Goal: Information Seeking & Learning: Learn about a topic

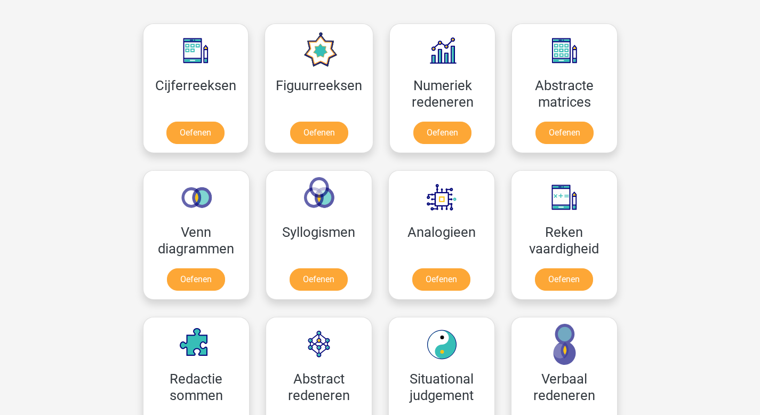
scroll to position [480, 0]
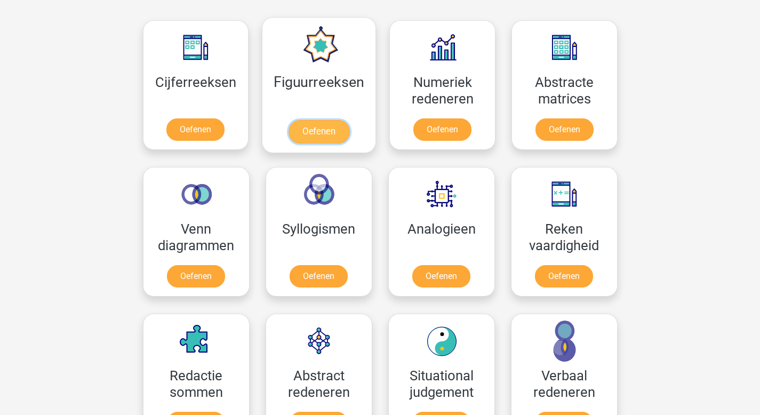
click at [309, 127] on link "Oefenen" at bounding box center [319, 131] width 61 height 23
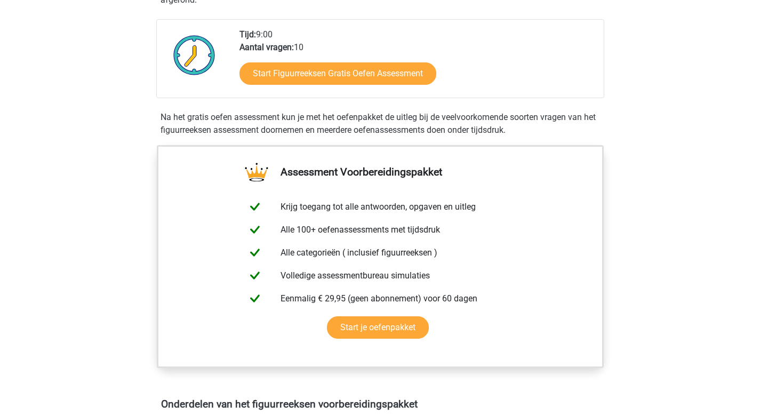
scroll to position [254, 0]
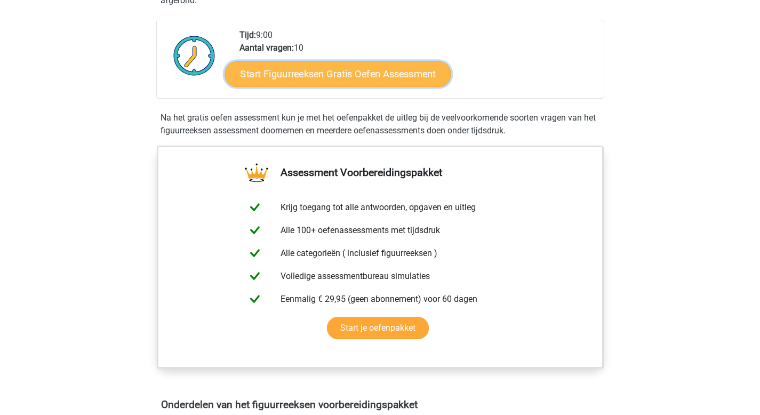
click at [367, 75] on link "Start Figuurreeksen Gratis Oefen Assessment" at bounding box center [338, 74] width 226 height 26
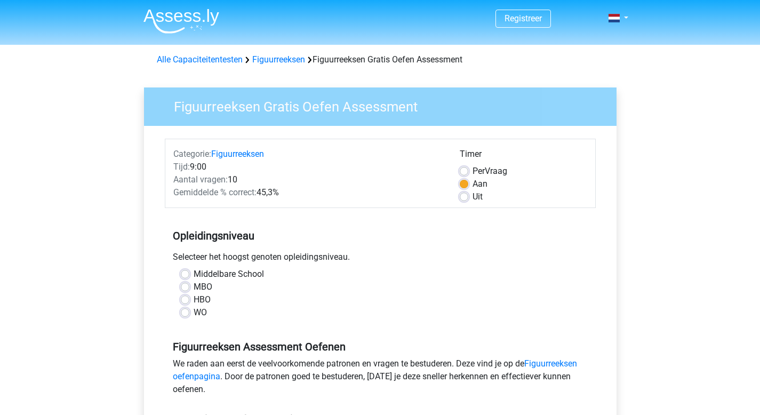
click at [194, 308] on label "WO" at bounding box center [200, 312] width 13 height 13
click at [185, 308] on input "WO" at bounding box center [185, 311] width 9 height 11
radio input "true"
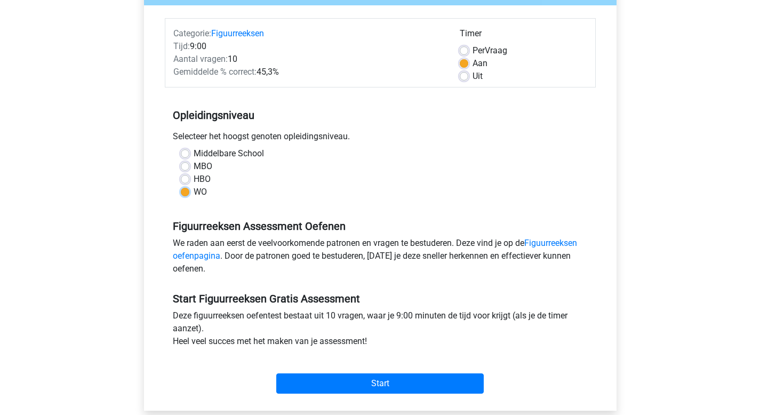
scroll to position [140, 0]
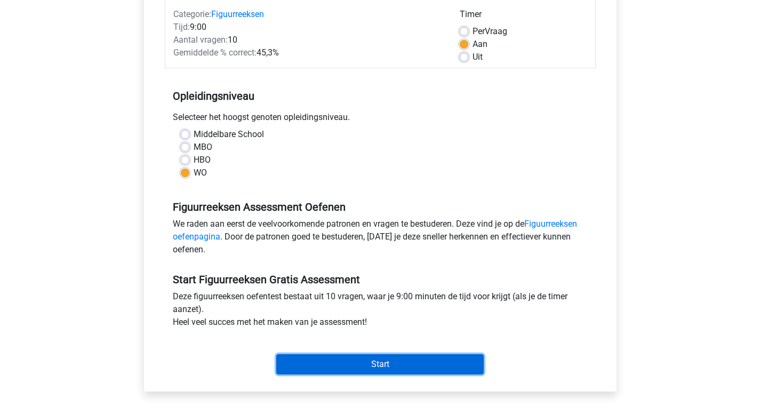
click at [397, 366] on input "Start" at bounding box center [379, 364] width 207 height 20
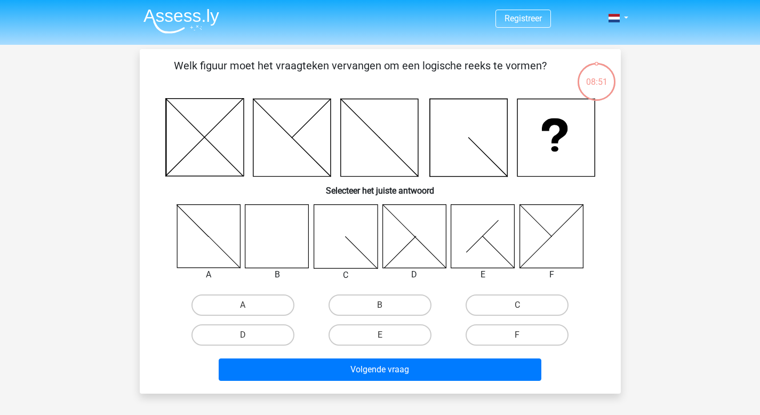
click at [285, 243] on icon at bounding box center [276, 235] width 63 height 63
click at [393, 306] on label "B" at bounding box center [380, 304] width 103 height 21
click at [387, 306] on input "B" at bounding box center [383, 308] width 7 height 7
radio input "true"
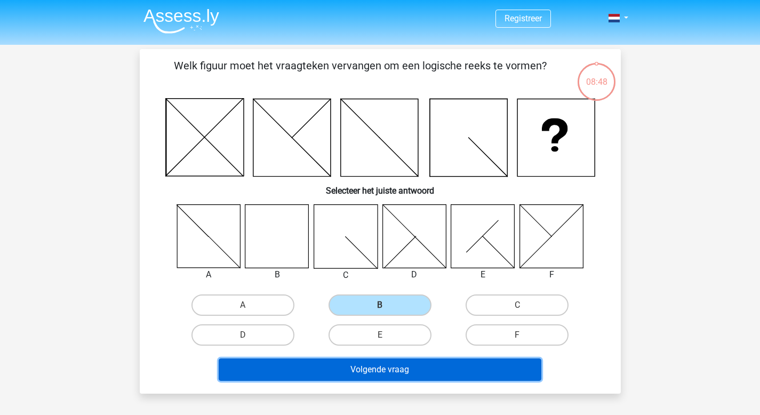
click at [380, 369] on button "Volgende vraag" at bounding box center [380, 369] width 323 height 22
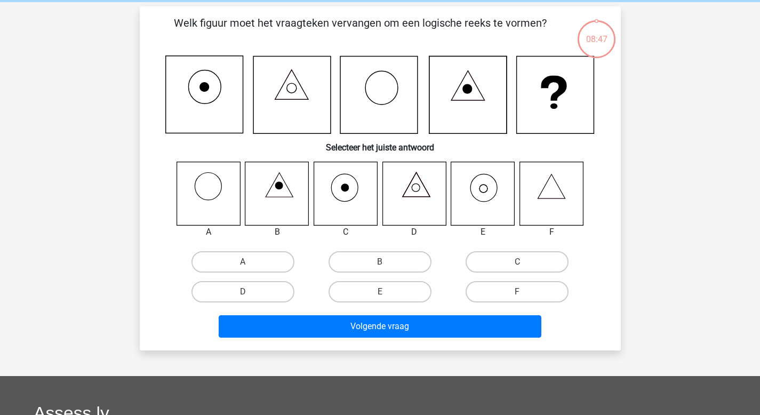
scroll to position [49, 0]
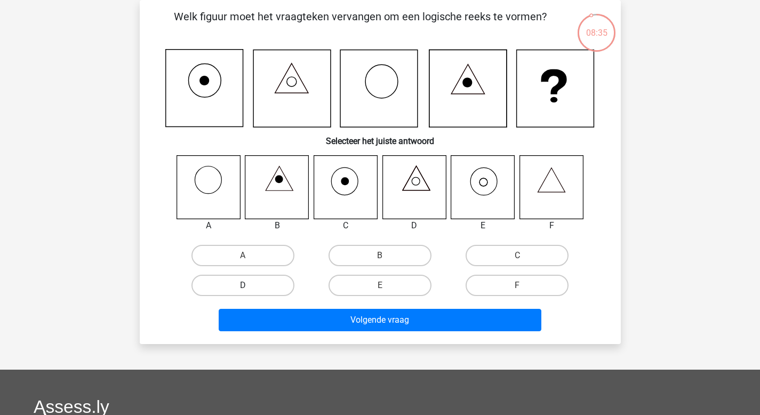
click at [260, 288] on label "D" at bounding box center [242, 285] width 103 height 21
click at [250, 288] on input "D" at bounding box center [246, 288] width 7 height 7
radio input "true"
click at [385, 292] on input "E" at bounding box center [383, 288] width 7 height 7
radio input "true"
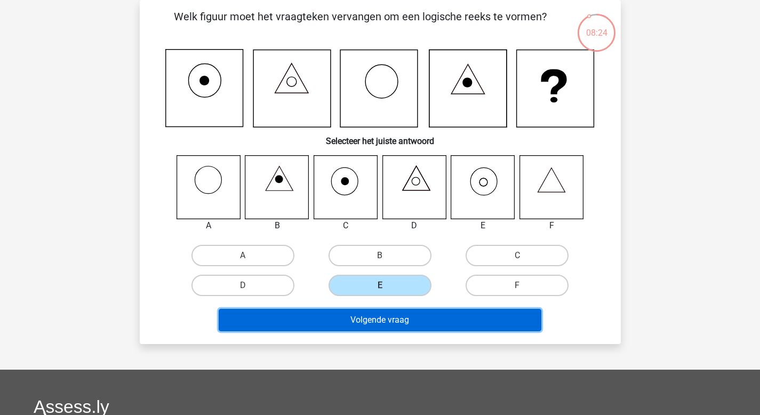
click at [385, 325] on button "Volgende vraag" at bounding box center [380, 320] width 323 height 22
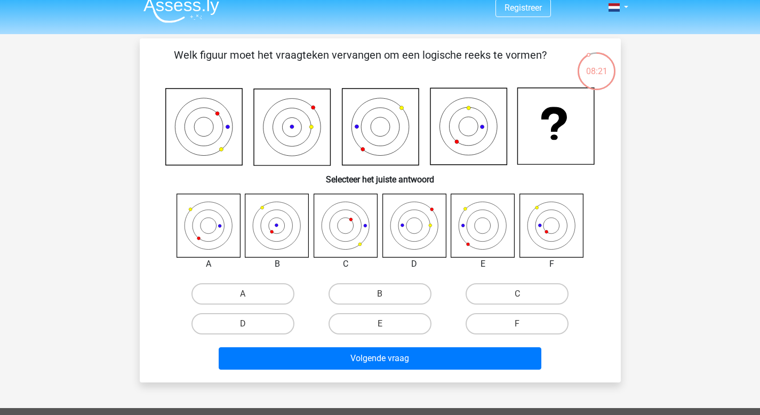
scroll to position [11, 0]
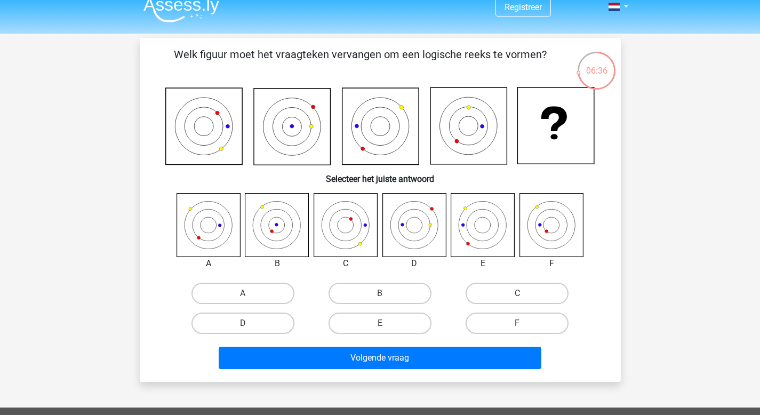
click at [522, 329] on input "F" at bounding box center [520, 326] width 7 height 7
radio input "true"
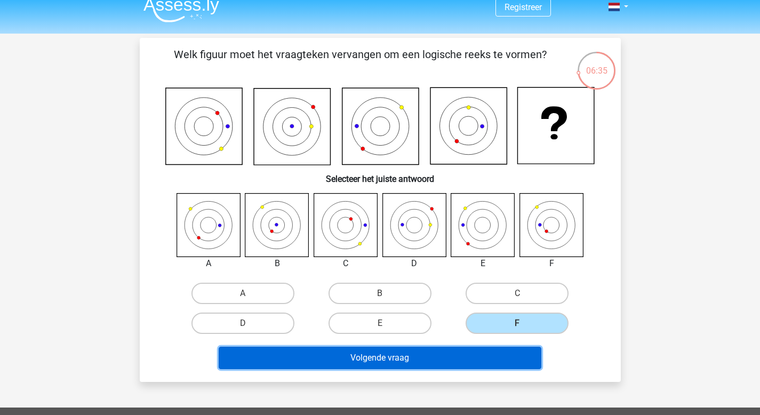
click at [385, 357] on button "Volgende vraag" at bounding box center [380, 358] width 323 height 22
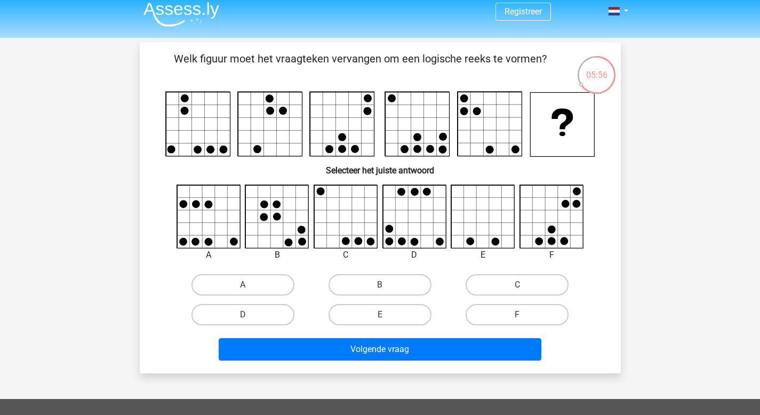
scroll to position [0, 0]
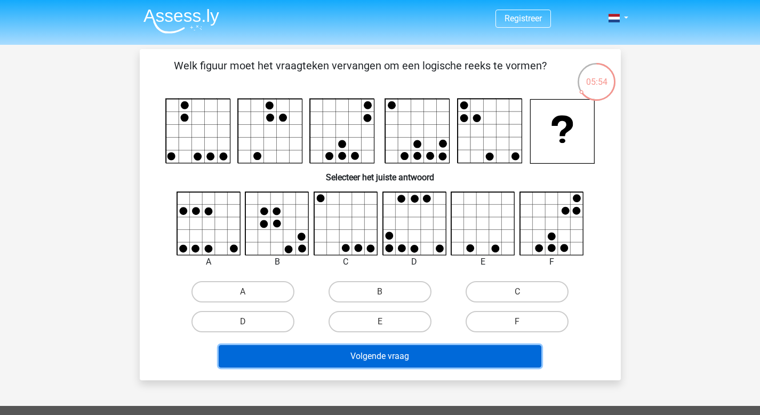
click at [322, 351] on button "Volgende vraag" at bounding box center [380, 356] width 323 height 22
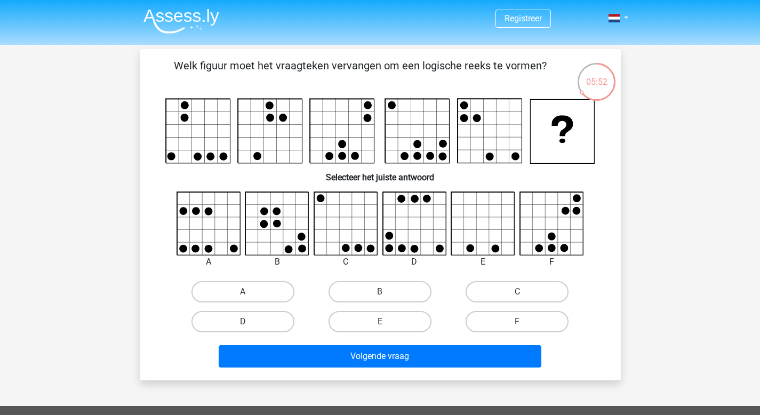
click at [319, 285] on div "B" at bounding box center [380, 291] width 129 height 21
click at [502, 292] on label "C" at bounding box center [517, 291] width 103 height 21
click at [517, 292] on input "C" at bounding box center [520, 295] width 7 height 7
radio input "true"
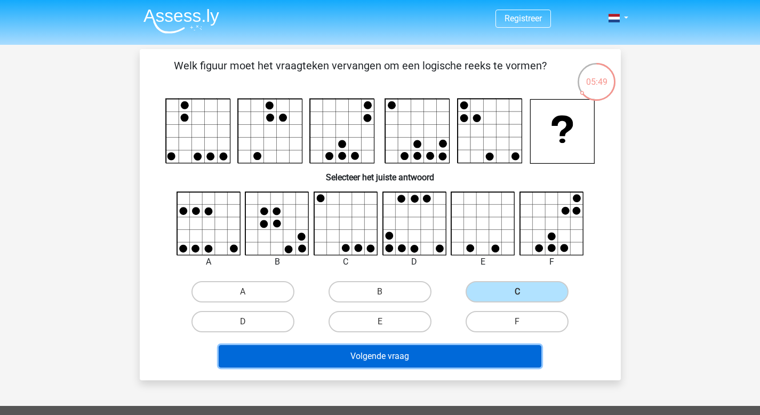
click at [387, 351] on button "Volgende vraag" at bounding box center [380, 356] width 323 height 22
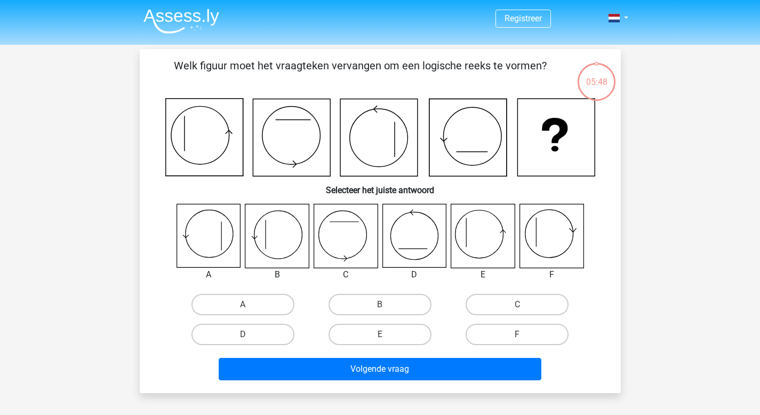
scroll to position [49, 0]
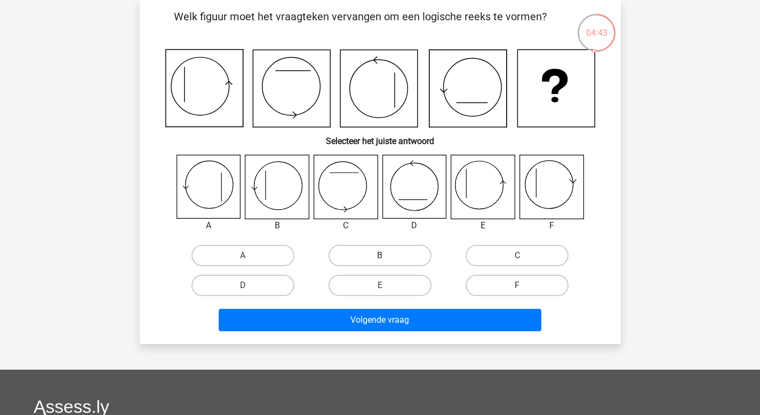
click at [399, 252] on label "B" at bounding box center [380, 255] width 103 height 21
click at [387, 255] on input "B" at bounding box center [383, 258] width 7 height 7
radio input "true"
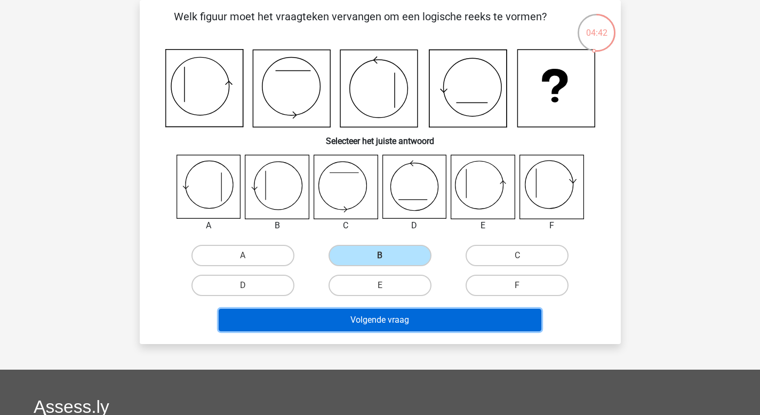
click at [372, 326] on button "Volgende vraag" at bounding box center [380, 320] width 323 height 22
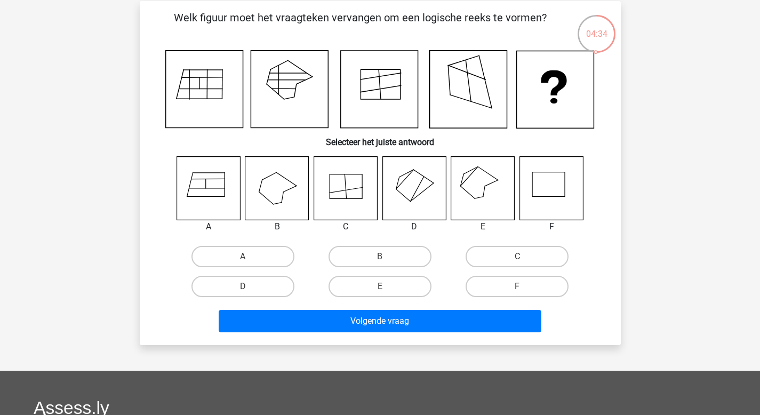
scroll to position [49, 0]
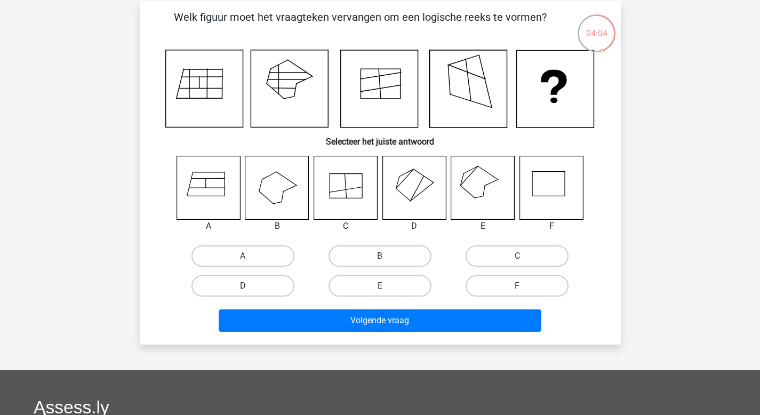
click at [241, 291] on label "D" at bounding box center [242, 285] width 103 height 21
click at [243, 291] on input "D" at bounding box center [246, 289] width 7 height 7
radio input "true"
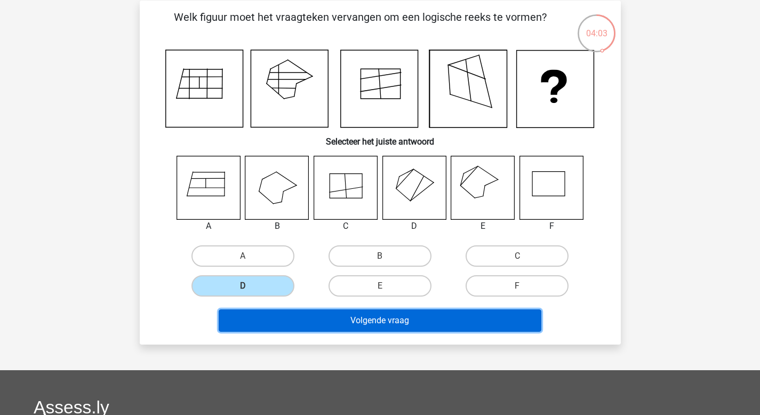
click at [308, 316] on button "Volgende vraag" at bounding box center [380, 320] width 323 height 22
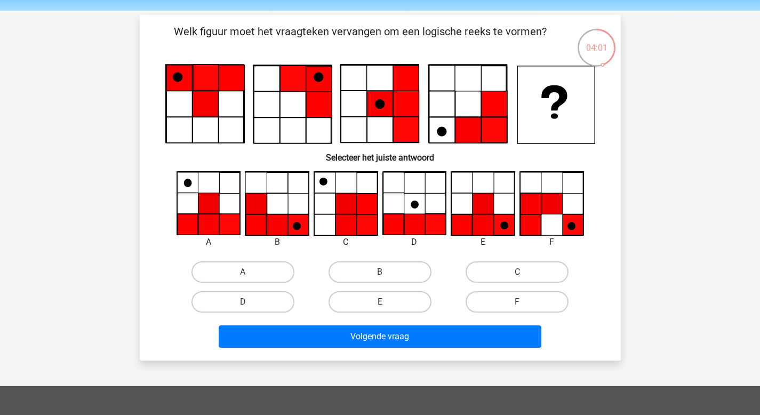
scroll to position [43, 0]
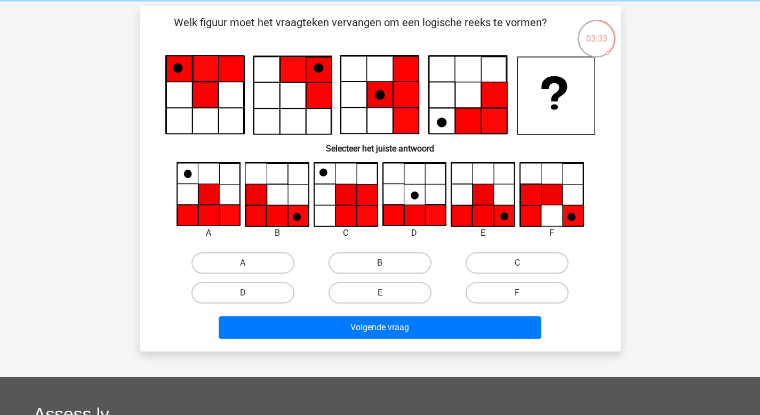
click at [357, 293] on label "E" at bounding box center [380, 292] width 103 height 21
click at [380, 293] on input "E" at bounding box center [383, 296] width 7 height 7
radio input "true"
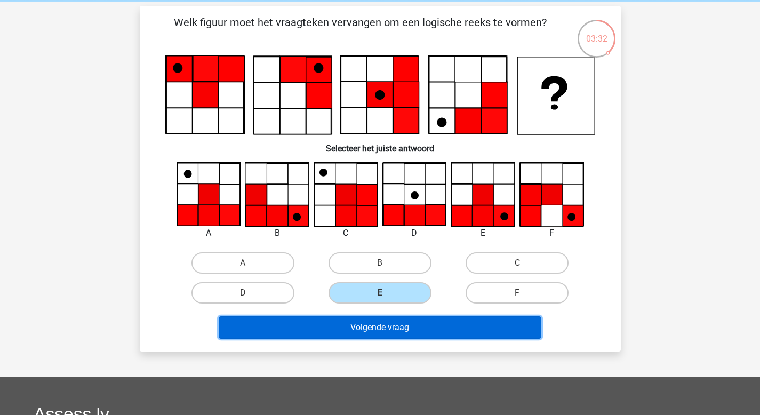
click at [375, 331] on button "Volgende vraag" at bounding box center [380, 327] width 323 height 22
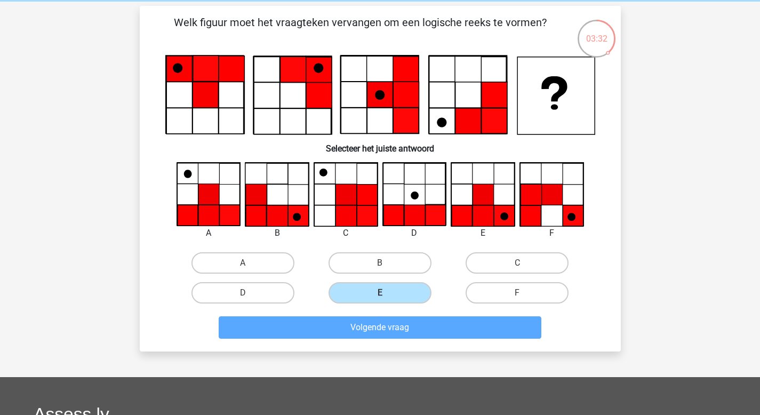
scroll to position [49, 0]
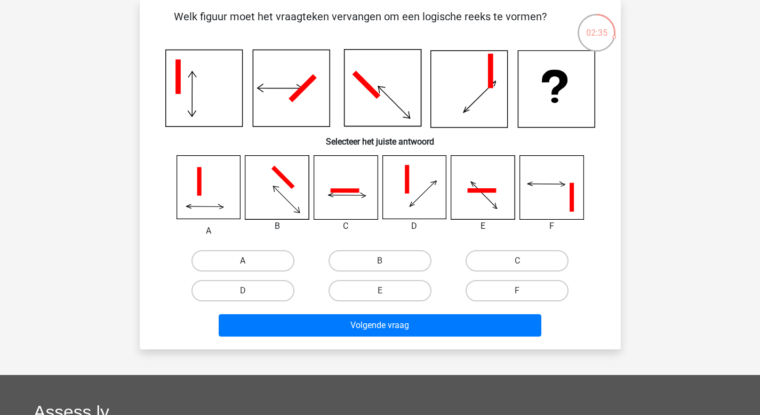
click at [274, 258] on label "A" at bounding box center [242, 260] width 103 height 21
click at [250, 261] on input "A" at bounding box center [246, 264] width 7 height 7
radio input "true"
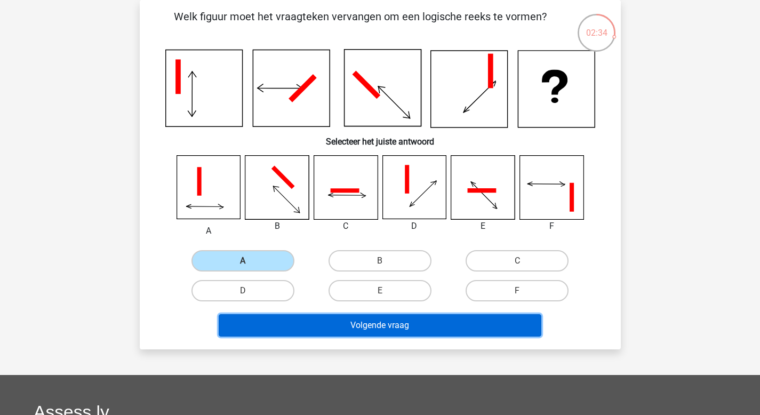
click at [329, 321] on button "Volgende vraag" at bounding box center [380, 325] width 323 height 22
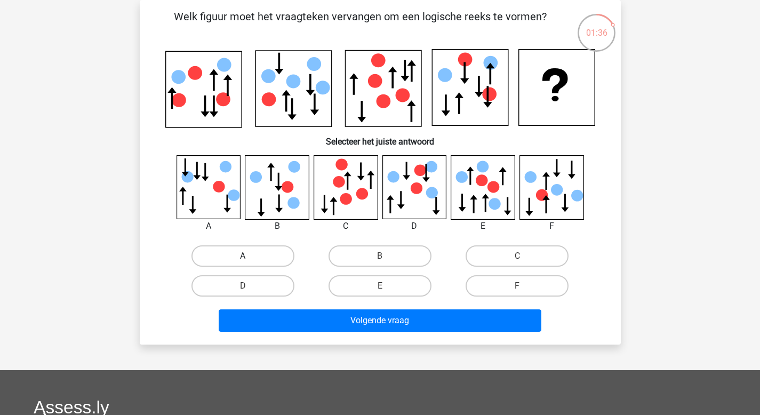
click at [259, 253] on label "A" at bounding box center [242, 255] width 103 height 21
click at [250, 256] on input "A" at bounding box center [246, 259] width 7 height 7
radio input "true"
click at [274, 283] on label "D" at bounding box center [242, 285] width 103 height 21
click at [250, 286] on input "D" at bounding box center [246, 289] width 7 height 7
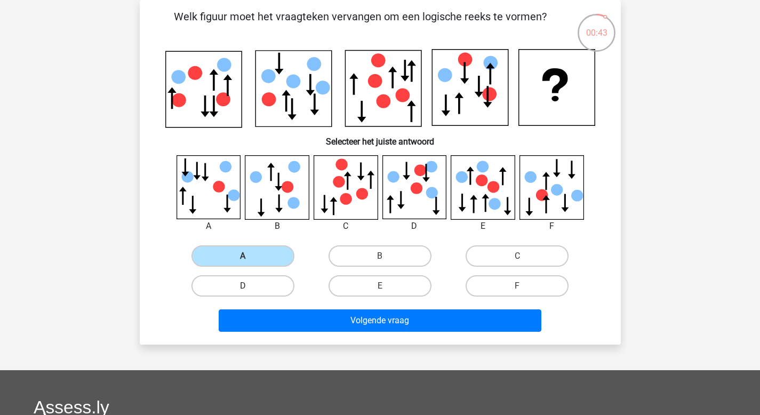
radio input "true"
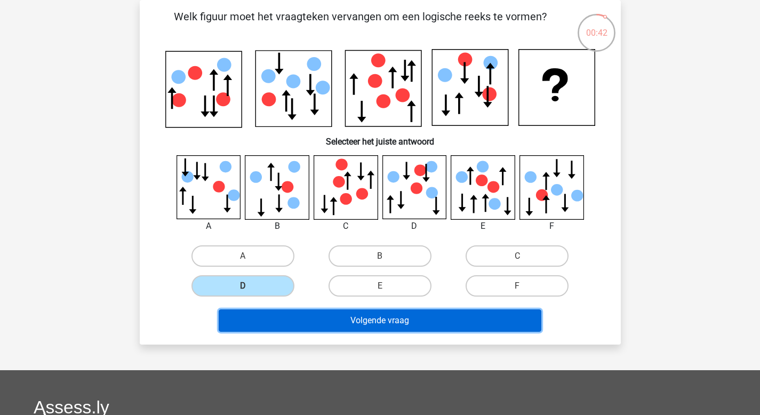
click at [313, 317] on button "Volgende vraag" at bounding box center [380, 320] width 323 height 22
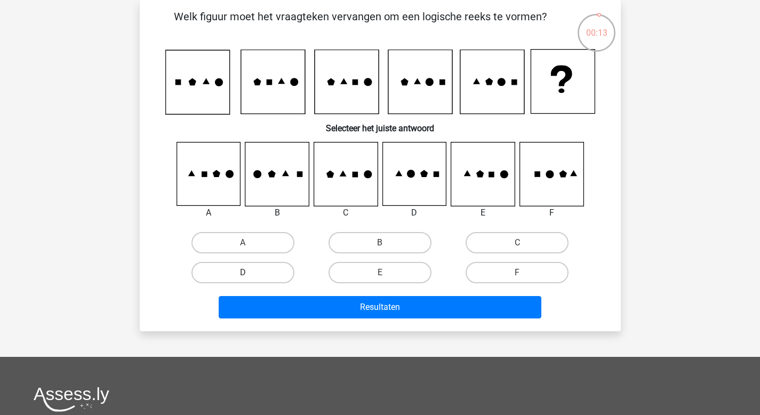
click at [231, 277] on label "D" at bounding box center [242, 272] width 103 height 21
click at [243, 277] on input "D" at bounding box center [246, 276] width 7 height 7
radio input "true"
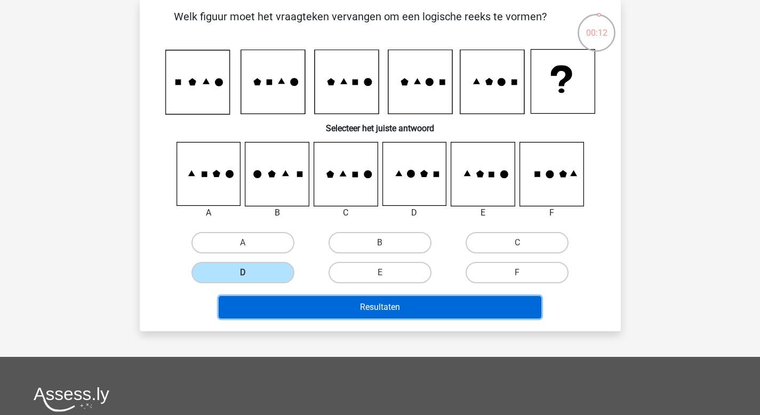
click at [311, 310] on button "Resultaten" at bounding box center [380, 307] width 323 height 22
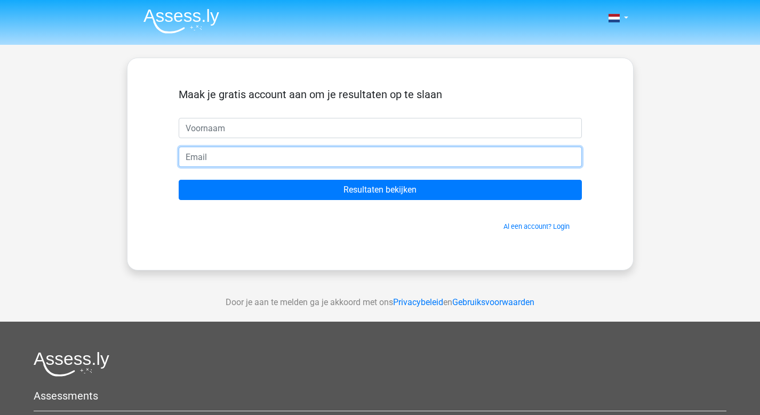
click at [310, 159] on input "email" at bounding box center [380, 157] width 403 height 20
paste input "[EMAIL_ADDRESS][DOMAIN_NAME]"
type input "[EMAIL_ADDRESS][DOMAIN_NAME]"
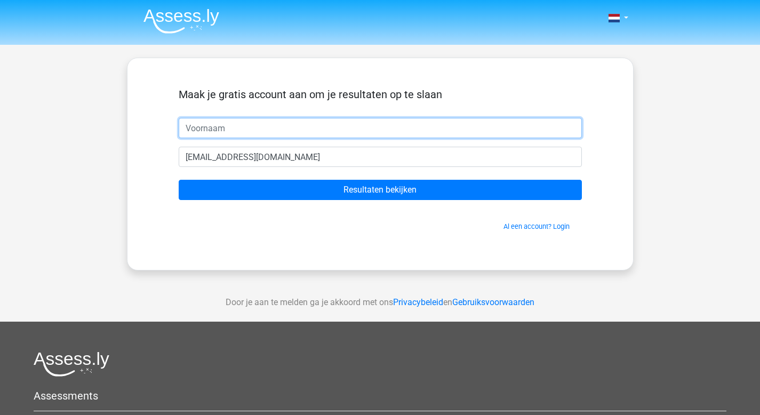
click at [235, 126] on input "text" at bounding box center [380, 128] width 403 height 20
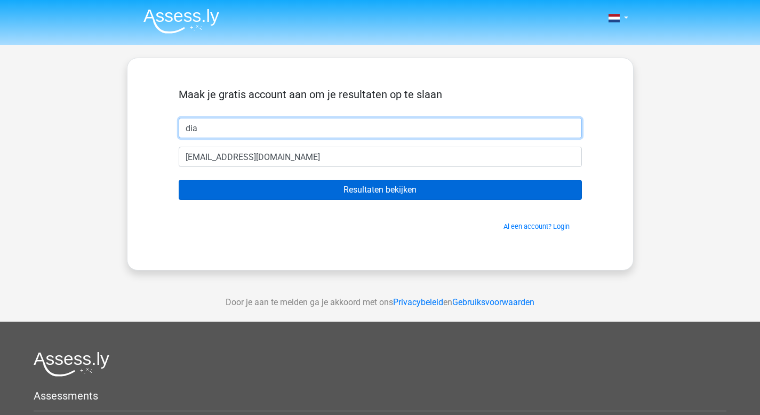
type input "dia"
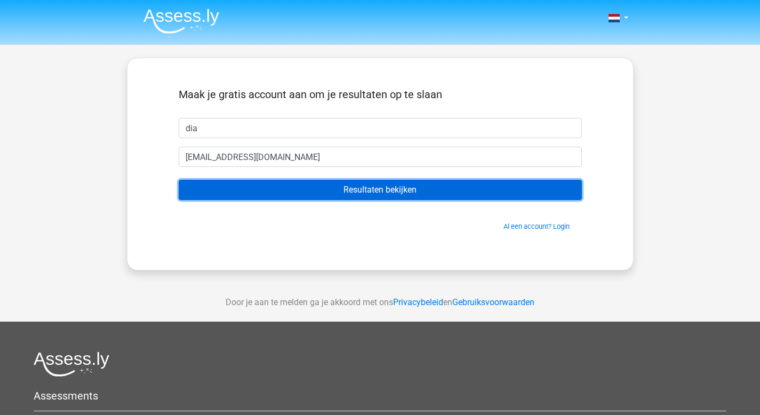
click at [285, 183] on input "Resultaten bekijken" at bounding box center [380, 190] width 403 height 20
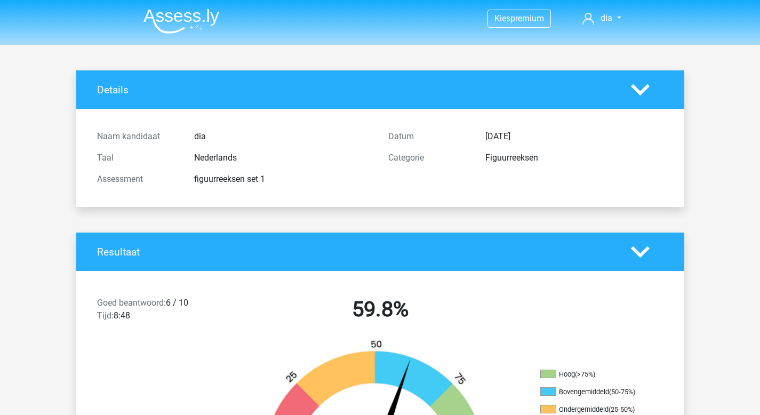
click at [191, 21] on img at bounding box center [181, 21] width 76 height 25
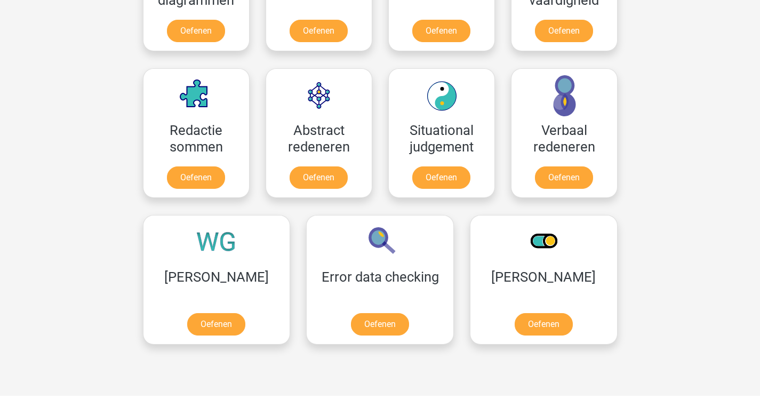
scroll to position [724, 0]
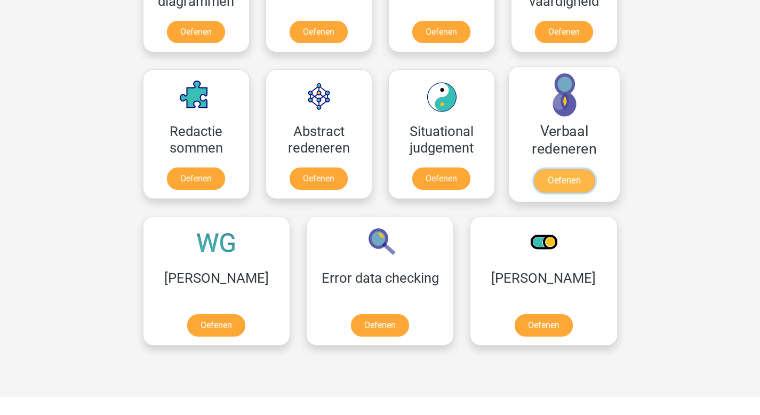
click at [570, 178] on link "Oefenen" at bounding box center [563, 180] width 61 height 23
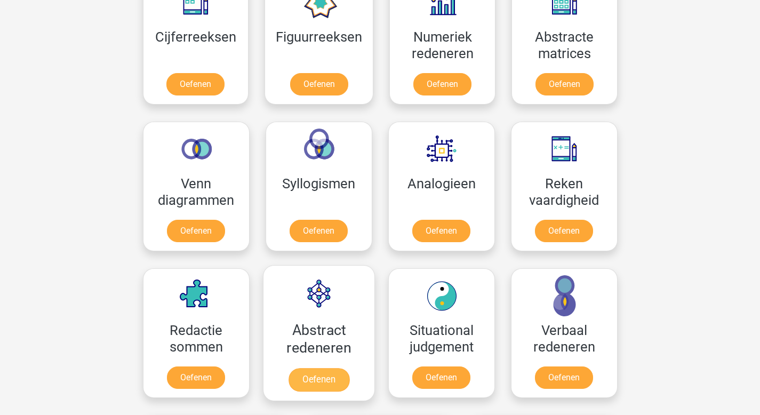
scroll to position [528, 0]
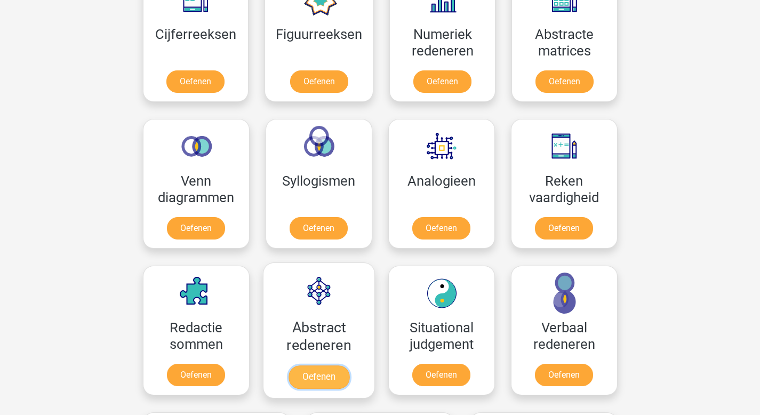
click at [298, 365] on link "Oefenen" at bounding box center [318, 376] width 61 height 23
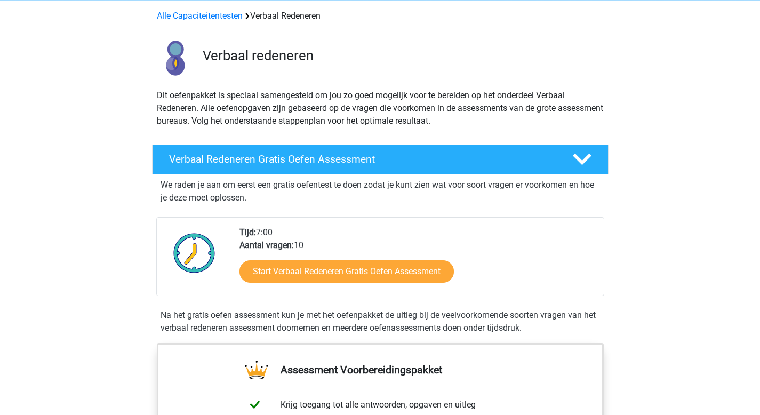
scroll to position [45, 0]
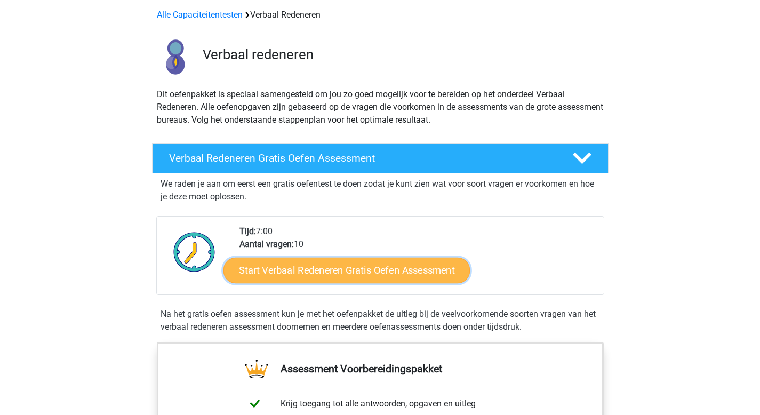
click at [313, 270] on link "Start Verbaal Redeneren Gratis Oefen Assessment" at bounding box center [346, 271] width 246 height 26
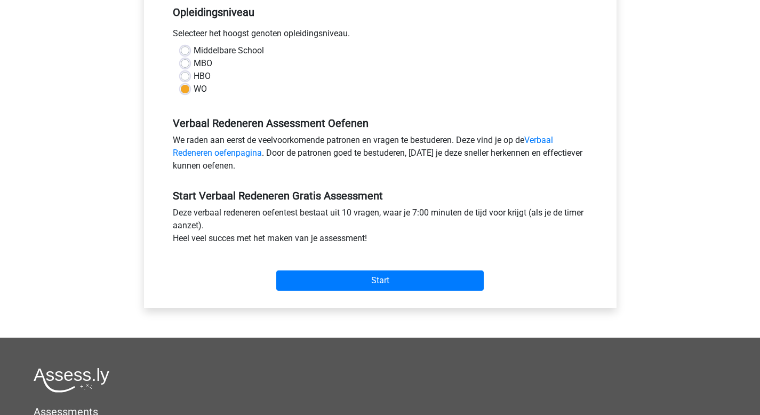
scroll to position [224, 0]
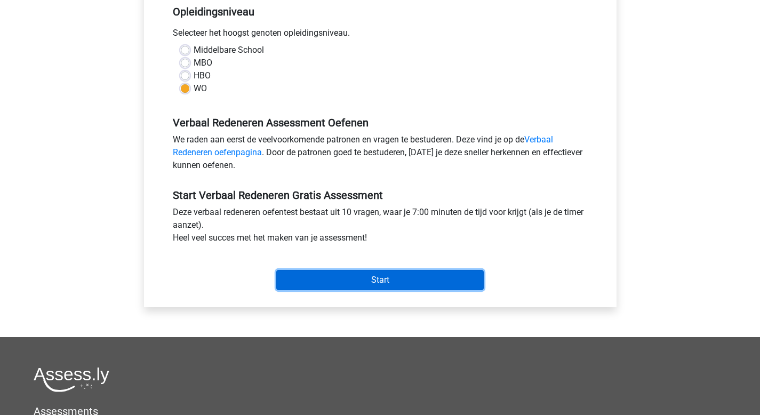
click at [335, 277] on input "Start" at bounding box center [379, 280] width 207 height 20
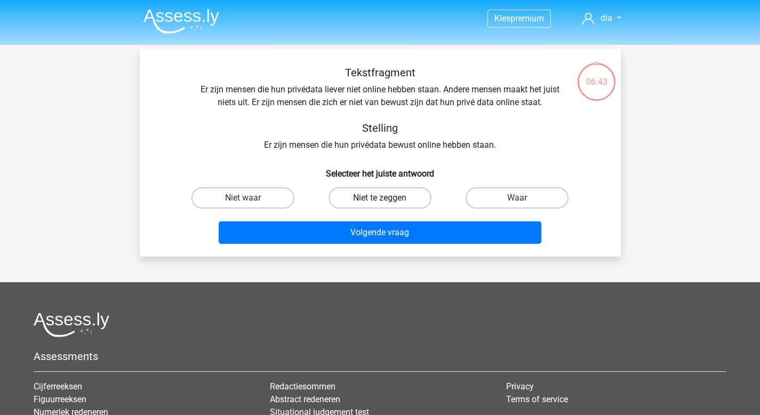
click at [356, 197] on label "Niet te zeggen" at bounding box center [380, 197] width 103 height 21
click at [380, 198] on input "Niet te zeggen" at bounding box center [383, 201] width 7 height 7
radio input "true"
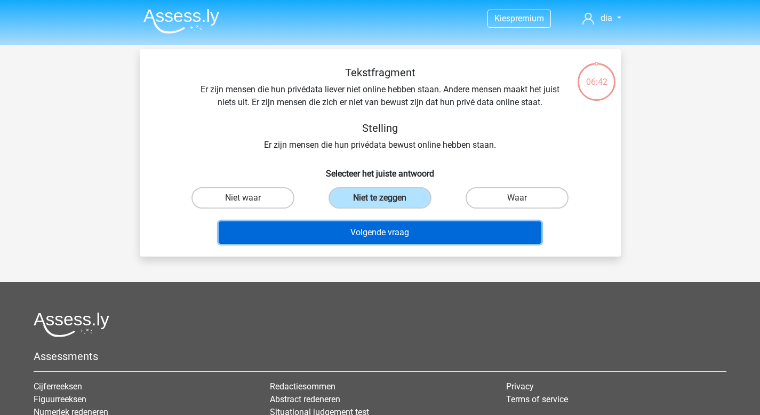
click at [357, 231] on button "Volgende vraag" at bounding box center [380, 232] width 323 height 22
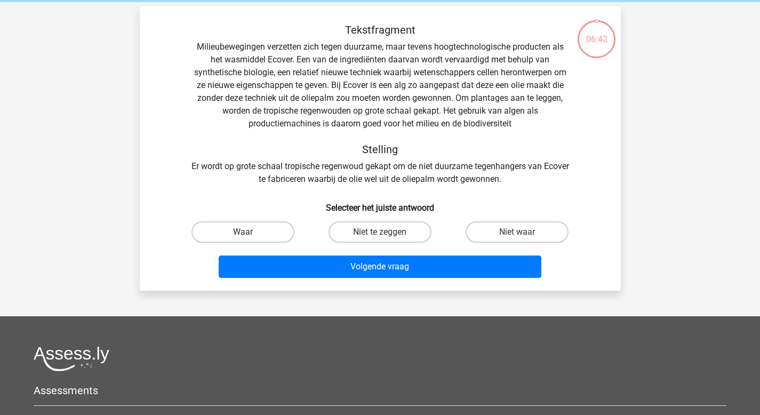
scroll to position [49, 0]
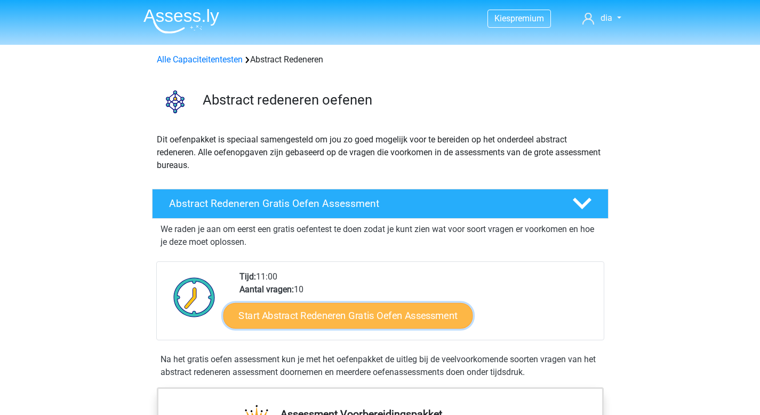
click at [298, 309] on link "Start Abstract Redeneren Gratis Oefen Assessment" at bounding box center [348, 315] width 250 height 26
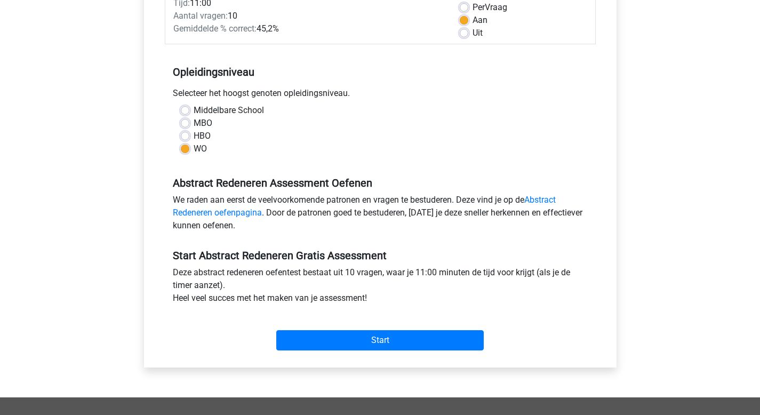
scroll to position [171, 0]
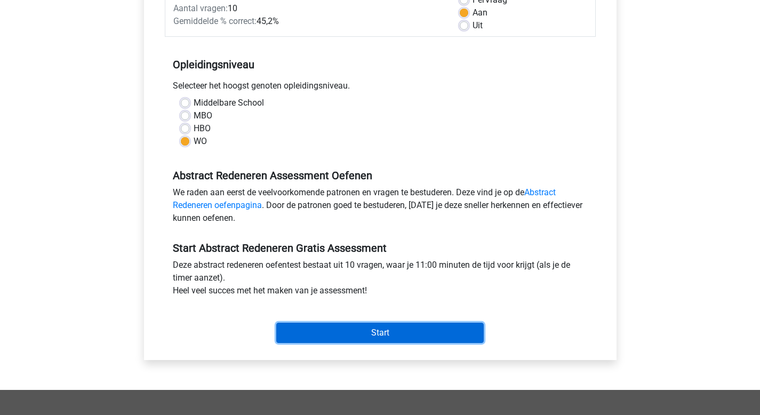
click at [331, 330] on input "Start" at bounding box center [379, 333] width 207 height 20
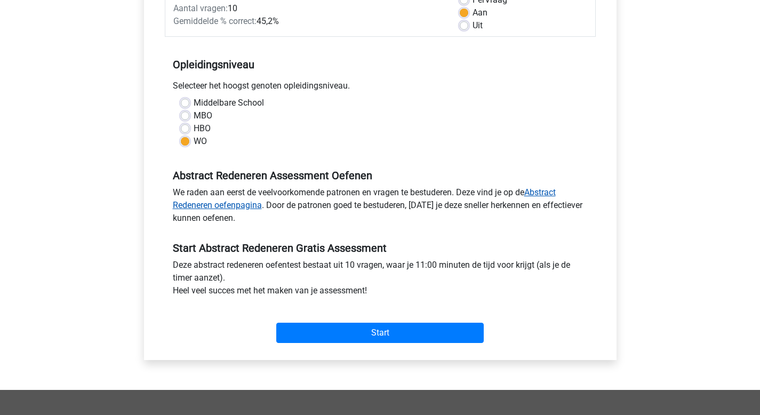
click at [544, 193] on link "Abstract Redeneren oefenpagina" at bounding box center [364, 198] width 383 height 23
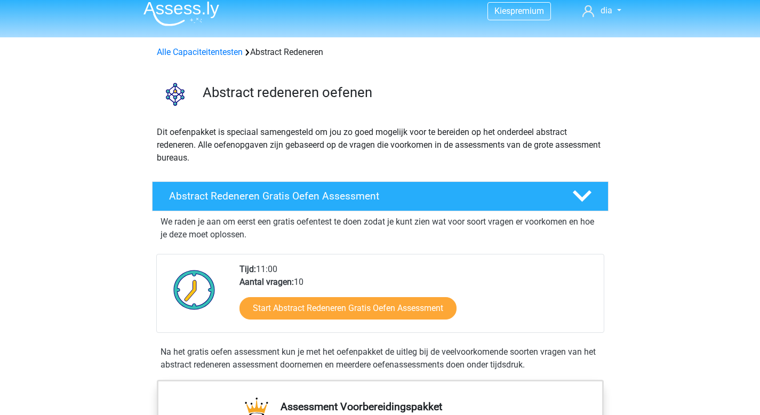
scroll to position [8, 0]
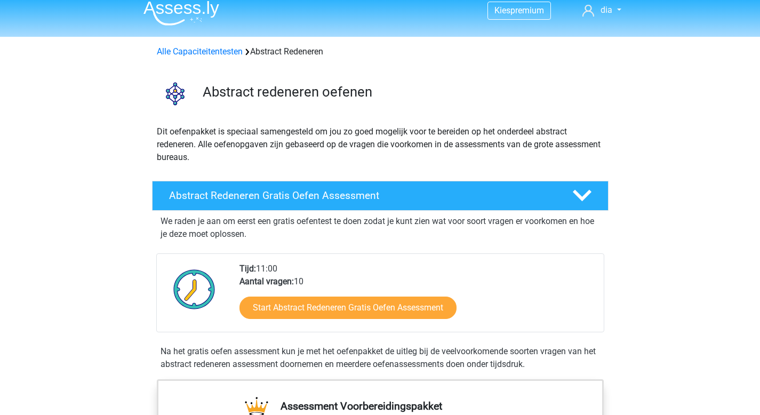
click at [544, 193] on h4 "Abstract Redeneren Gratis Oefen Assessment" at bounding box center [362, 195] width 386 height 12
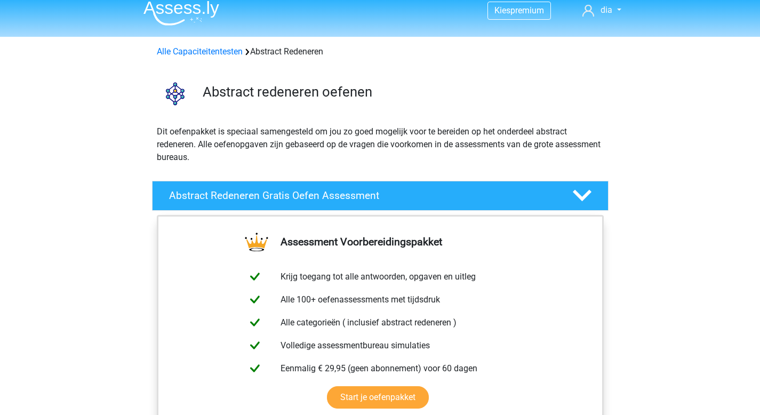
click at [544, 193] on h4 "Abstract Redeneren Gratis Oefen Assessment" at bounding box center [362, 195] width 386 height 12
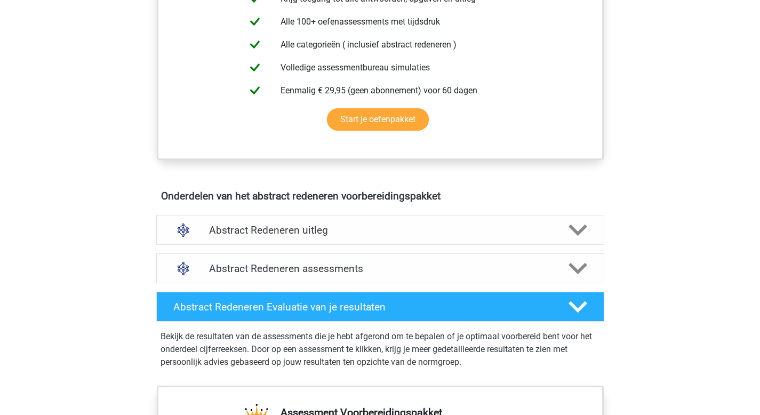
scroll to position [512, 0]
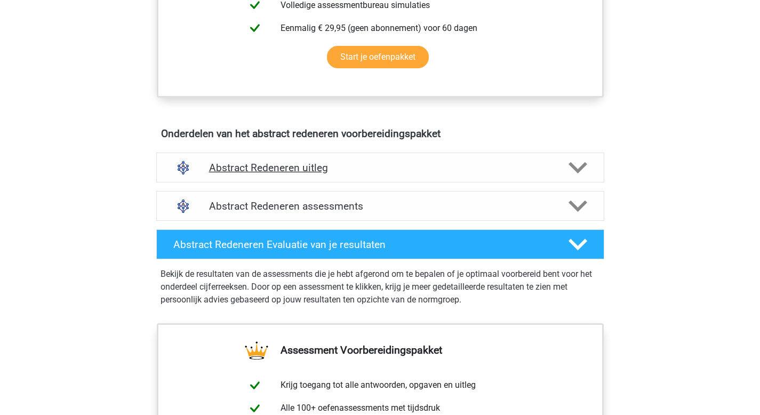
click at [398, 163] on h4 "Abstract Redeneren uitleg" at bounding box center [380, 168] width 342 height 12
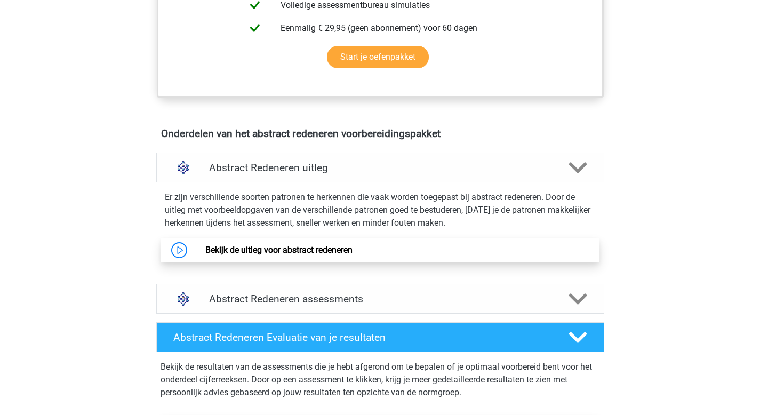
click at [259, 253] on link "Bekijk de uitleg voor abstract redeneren" at bounding box center [278, 250] width 147 height 10
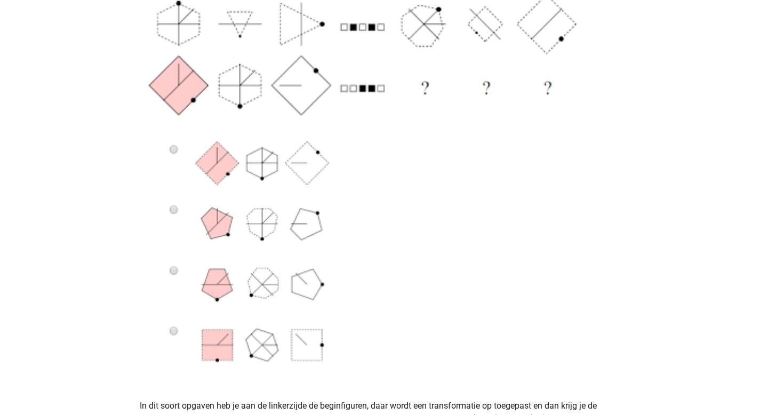
scroll to position [485, 0]
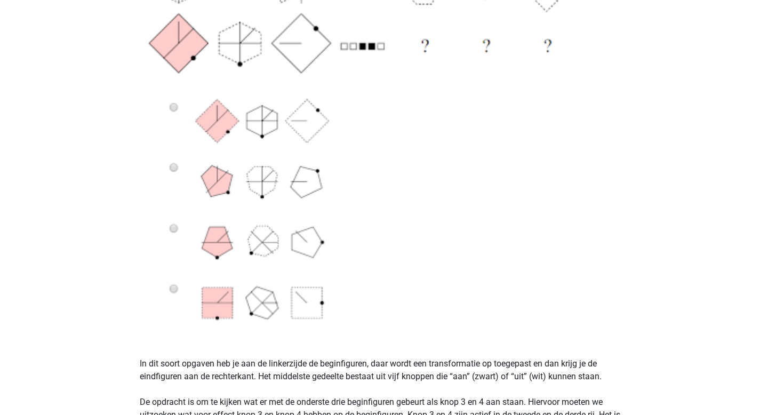
click at [172, 226] on img at bounding box center [380, 62] width 481 height 547
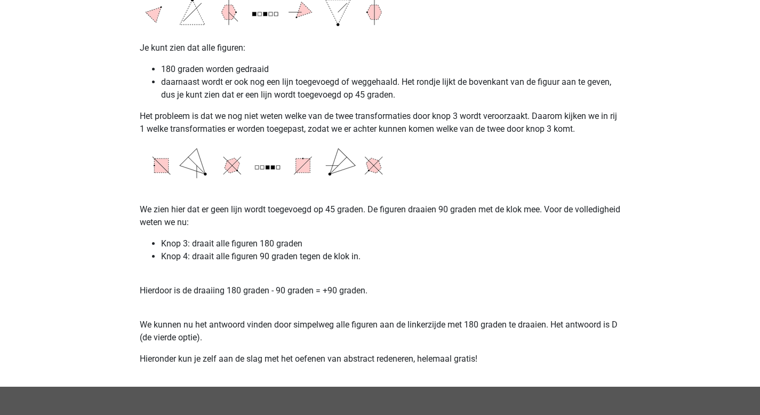
scroll to position [1805, 0]
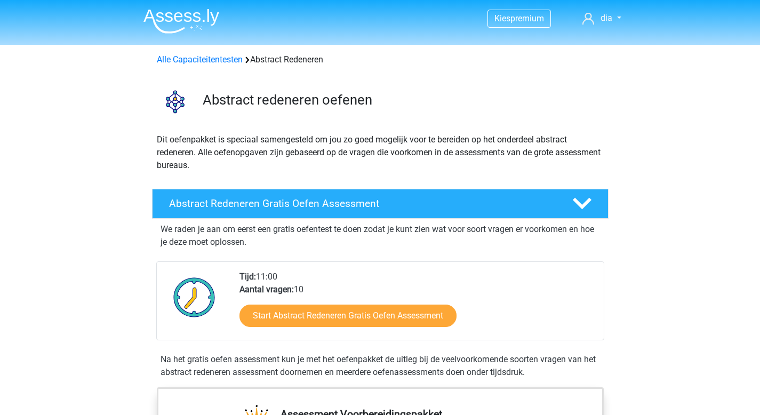
scroll to position [512, 0]
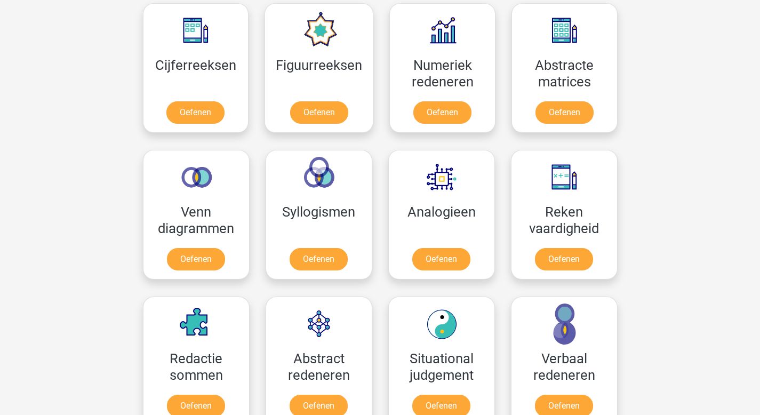
scroll to position [498, 0]
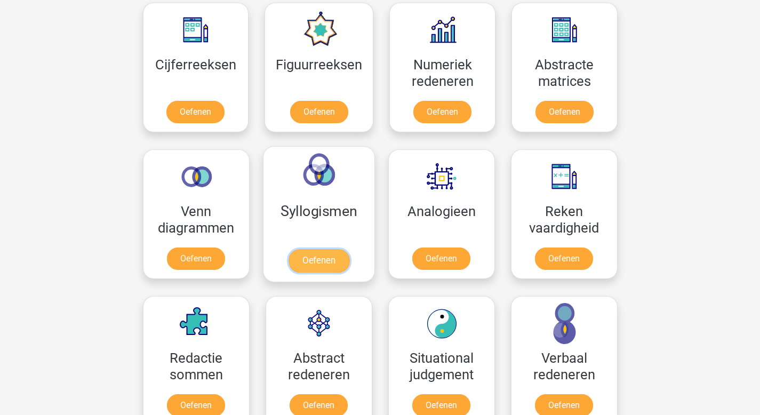
click at [324, 268] on link "Oefenen" at bounding box center [318, 260] width 61 height 23
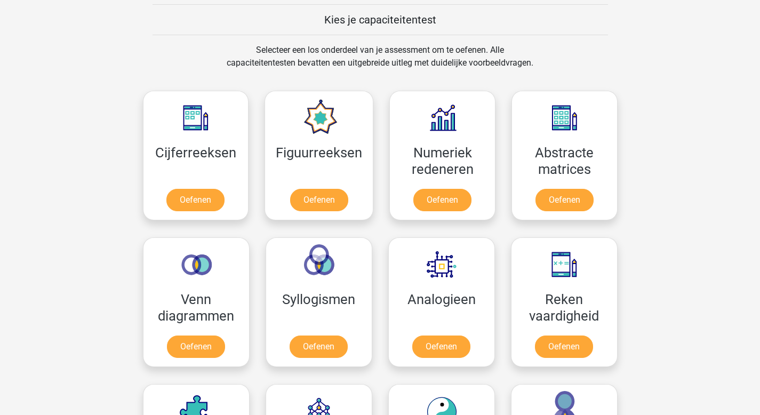
scroll to position [409, 0]
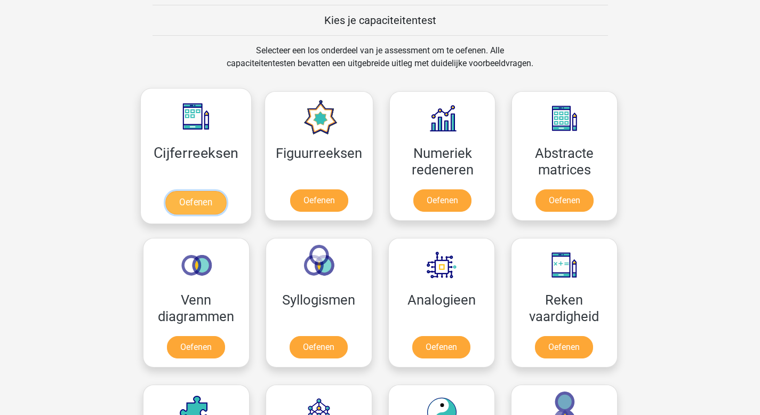
click at [214, 211] on link "Oefenen" at bounding box center [195, 202] width 61 height 23
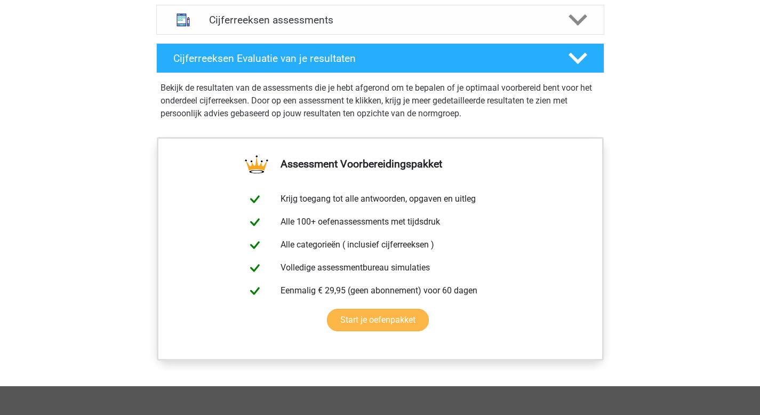
scroll to position [642, 0]
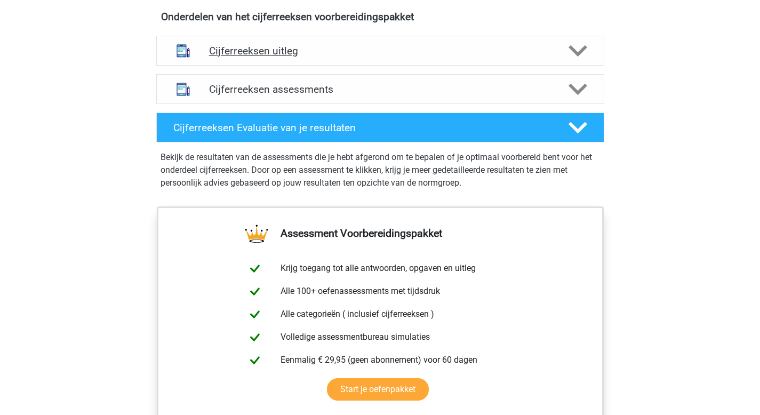
click at [328, 57] on h4 "Cijferreeksen uitleg" at bounding box center [380, 51] width 342 height 12
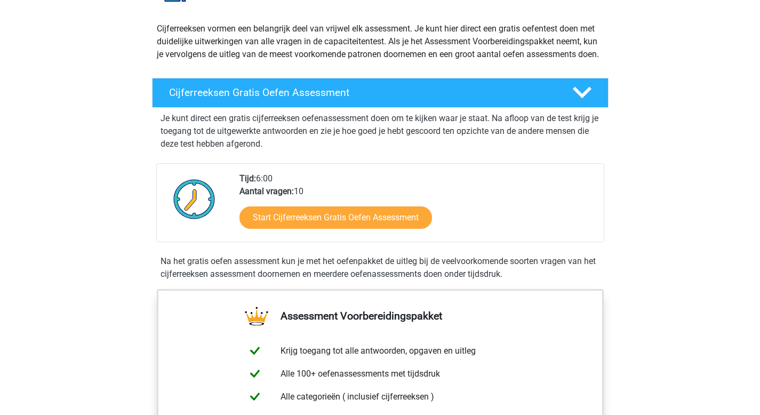
scroll to position [68, 0]
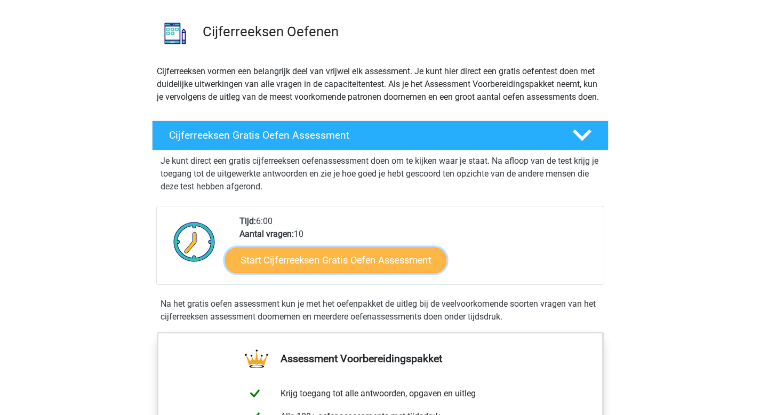
click at [300, 273] on link "Start Cijferreeksen Gratis Oefen Assessment" at bounding box center [335, 260] width 221 height 26
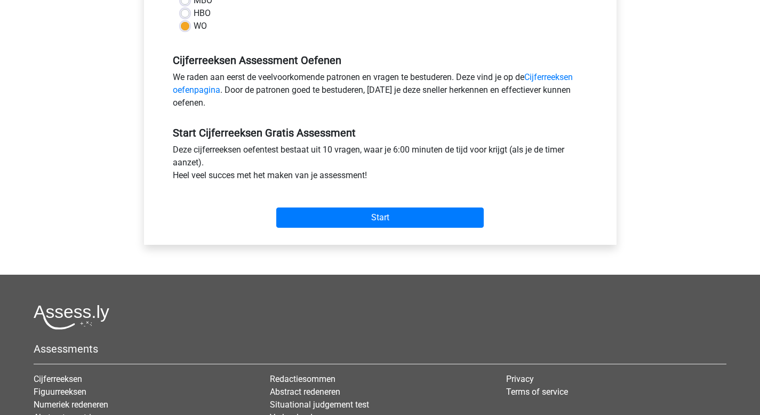
scroll to position [290, 0]
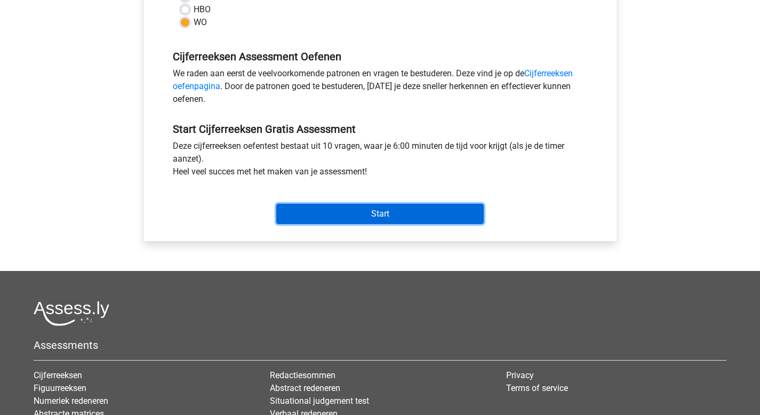
click at [408, 216] on input "Start" at bounding box center [379, 214] width 207 height 20
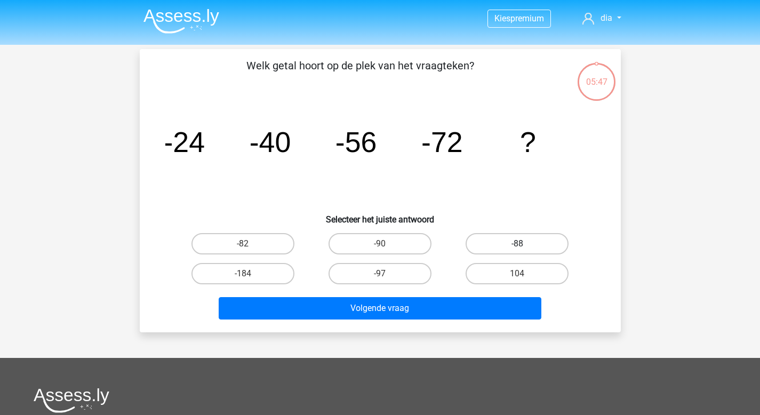
click at [536, 239] on label "-88" at bounding box center [517, 243] width 103 height 21
click at [524, 244] on input "-88" at bounding box center [520, 247] width 7 height 7
radio input "true"
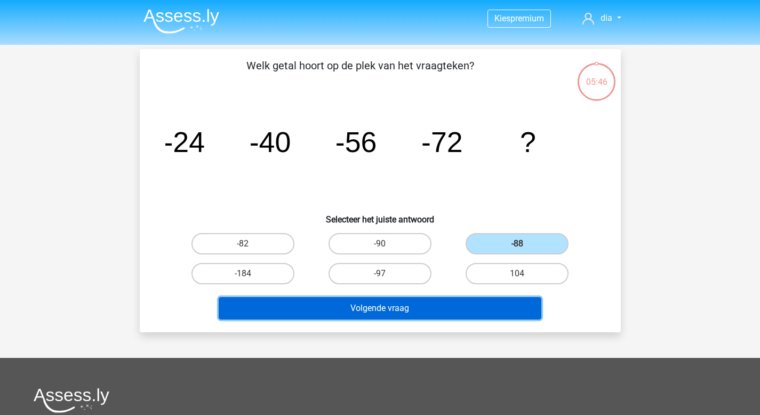
click at [391, 310] on button "Volgende vraag" at bounding box center [380, 308] width 323 height 22
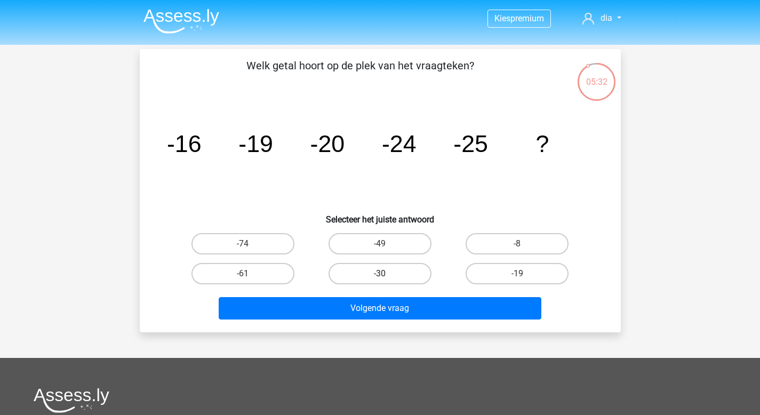
click at [406, 271] on label "-30" at bounding box center [380, 273] width 103 height 21
click at [387, 274] on input "-30" at bounding box center [383, 277] width 7 height 7
radio input "true"
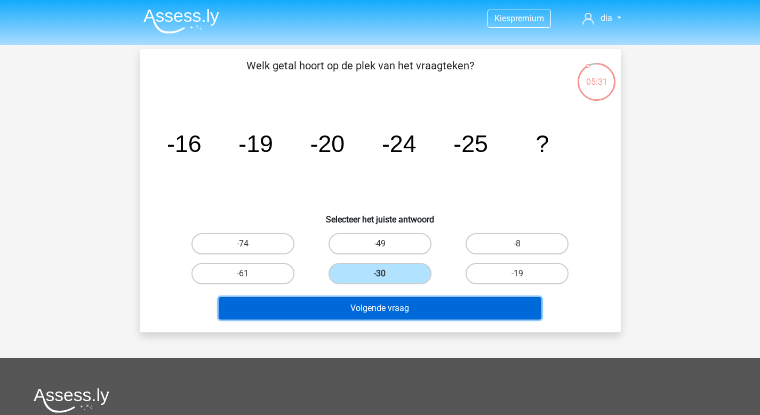
click at [431, 308] on button "Volgende vraag" at bounding box center [380, 308] width 323 height 22
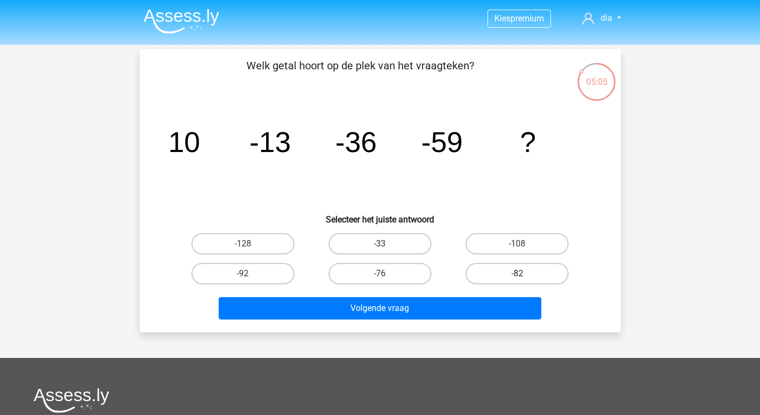
click at [516, 271] on label "-82" at bounding box center [517, 273] width 103 height 21
click at [517, 274] on input "-82" at bounding box center [520, 277] width 7 height 7
radio input "true"
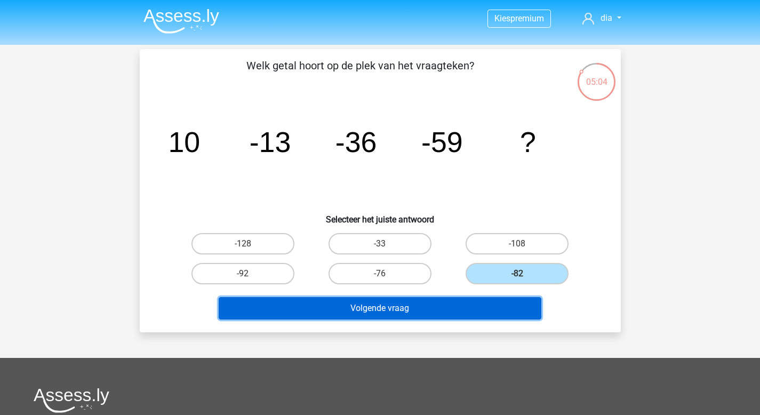
click at [410, 304] on button "Volgende vraag" at bounding box center [380, 308] width 323 height 22
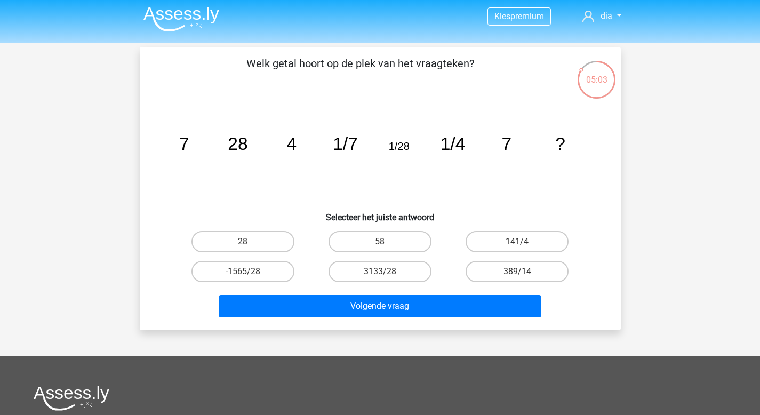
scroll to position [2, 0]
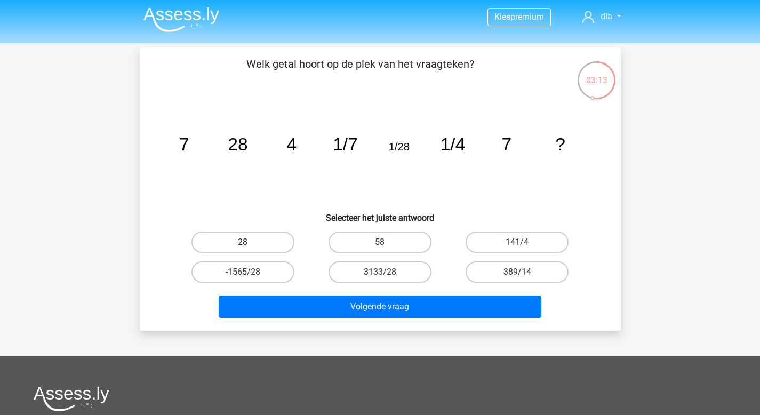
click at [255, 244] on label "28" at bounding box center [242, 241] width 103 height 21
click at [250, 244] on input "28" at bounding box center [246, 245] width 7 height 7
radio input "true"
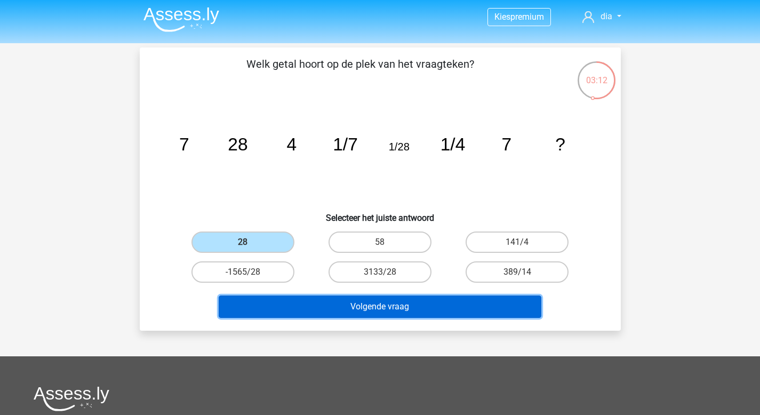
click at [379, 304] on button "Volgende vraag" at bounding box center [380, 306] width 323 height 22
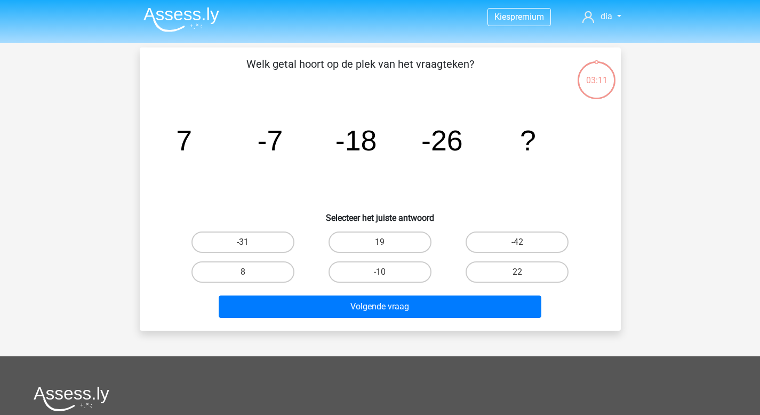
scroll to position [49, 0]
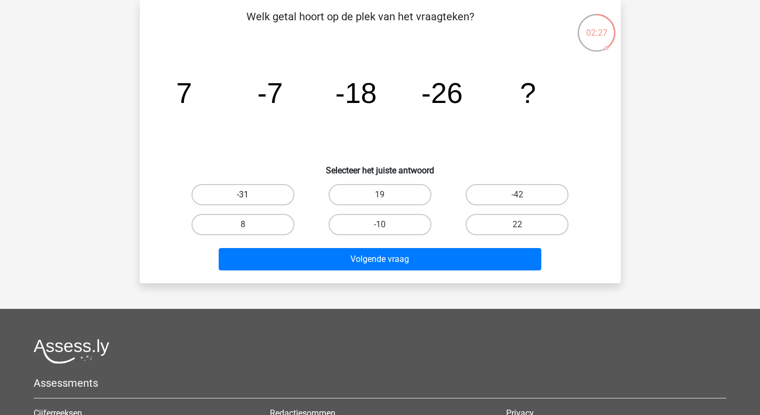
click at [225, 193] on label "-31" at bounding box center [242, 194] width 103 height 21
click at [243, 195] on input "-31" at bounding box center [246, 198] width 7 height 7
radio input "true"
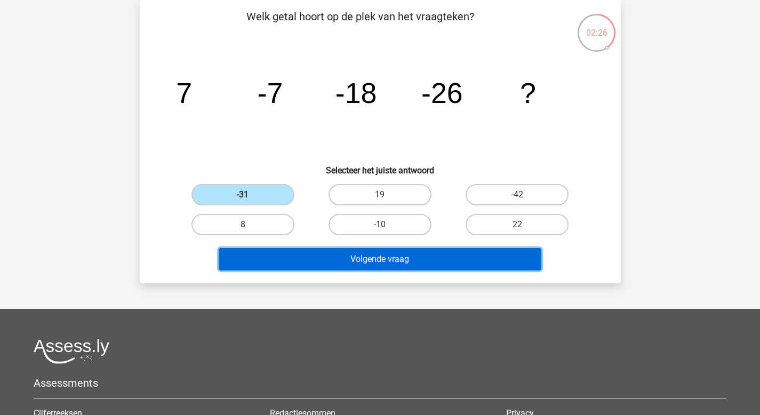
click at [318, 259] on button "Volgende vraag" at bounding box center [380, 259] width 323 height 22
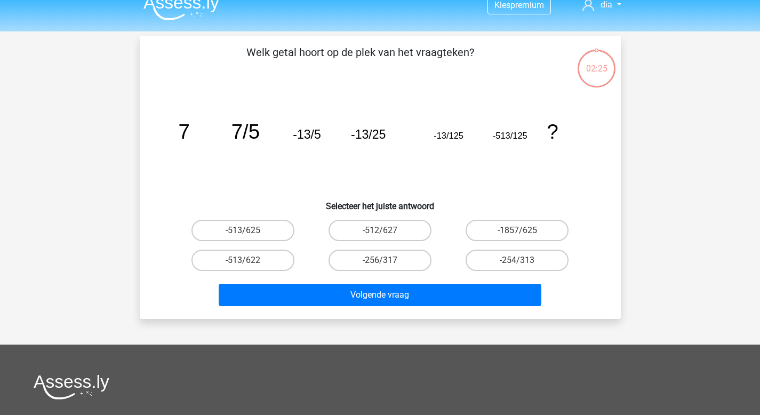
scroll to position [12, 0]
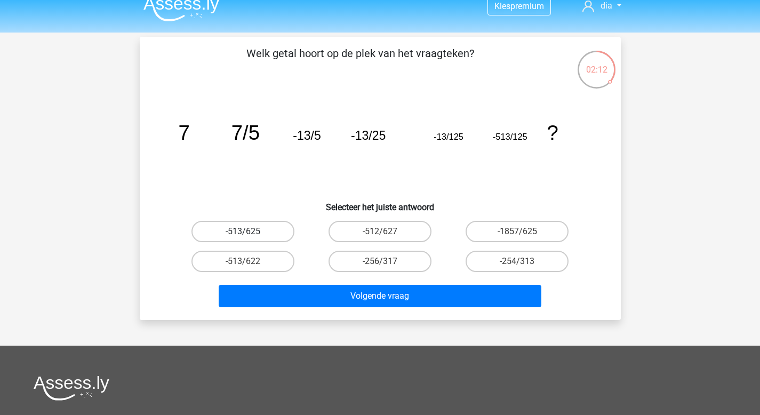
click at [253, 235] on label "-513/625" at bounding box center [242, 231] width 103 height 21
click at [250, 235] on input "-513/625" at bounding box center [246, 234] width 7 height 7
radio input "true"
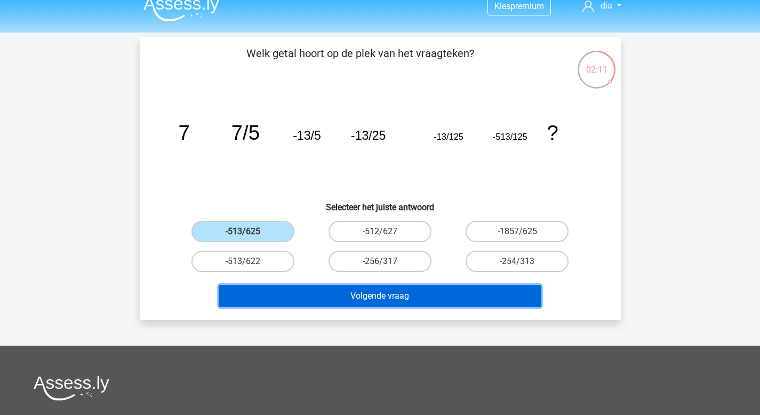
click at [324, 292] on button "Volgende vraag" at bounding box center [380, 296] width 323 height 22
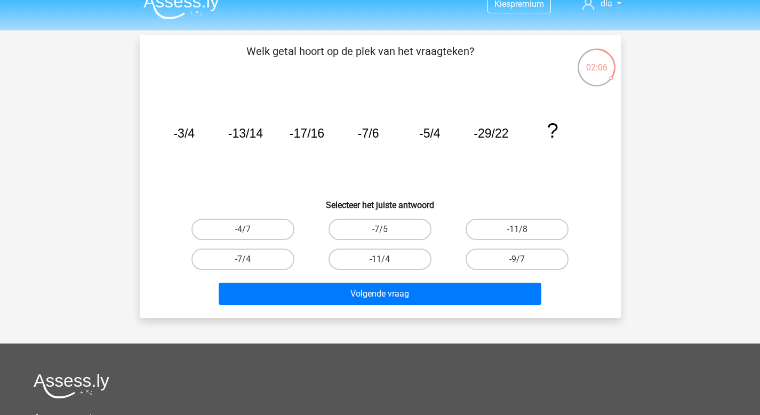
scroll to position [14, 0]
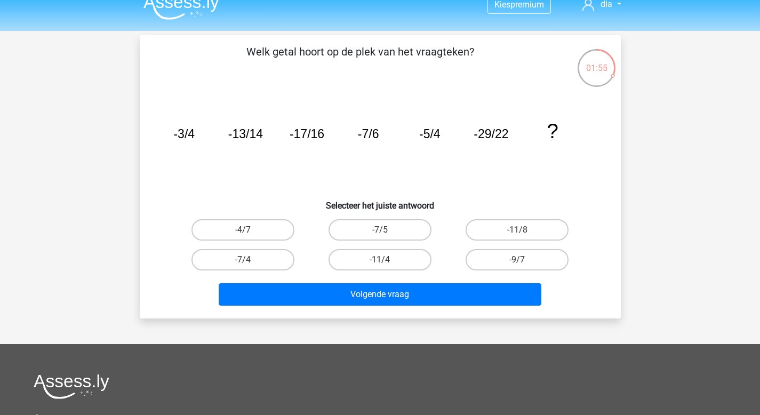
click at [246, 263] on input "-7/4" at bounding box center [246, 263] width 7 height 7
radio input "true"
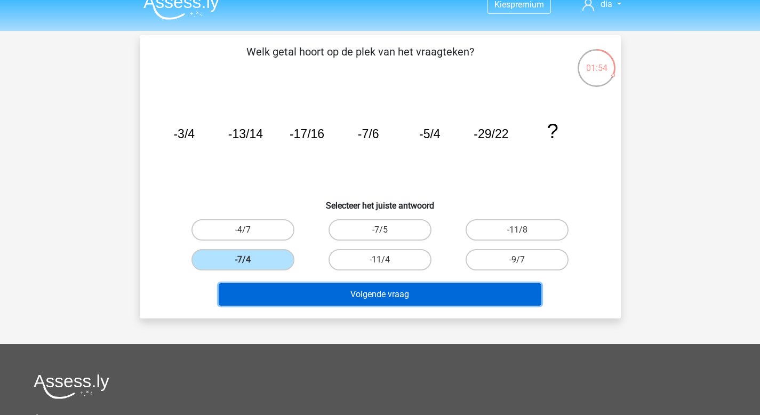
click at [356, 297] on button "Volgende vraag" at bounding box center [380, 294] width 323 height 22
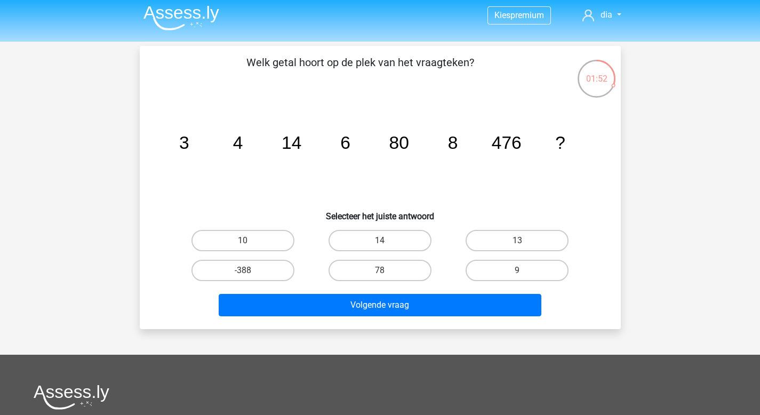
scroll to position [2, 0]
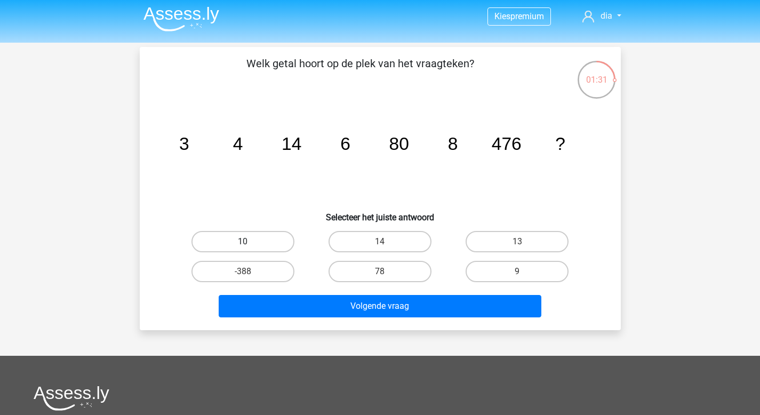
click at [248, 239] on label "10" at bounding box center [242, 241] width 103 height 21
click at [248, 242] on input "10" at bounding box center [246, 245] width 7 height 7
radio input "true"
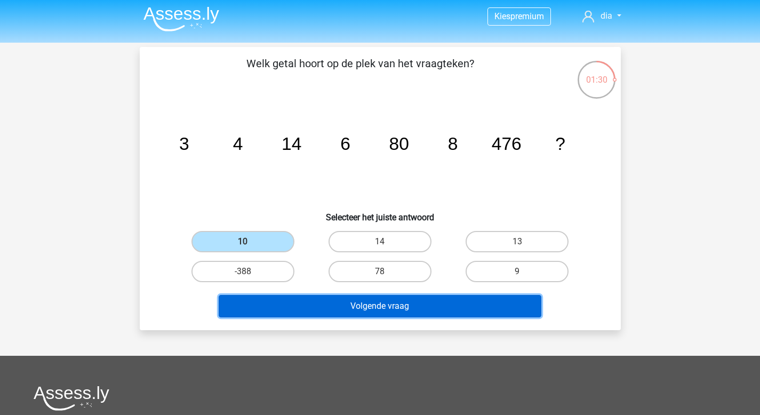
click at [331, 307] on button "Volgende vraag" at bounding box center [380, 306] width 323 height 22
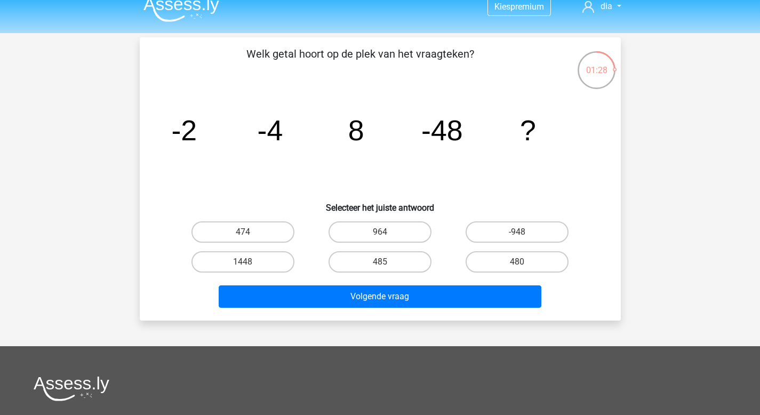
scroll to position [11, 0]
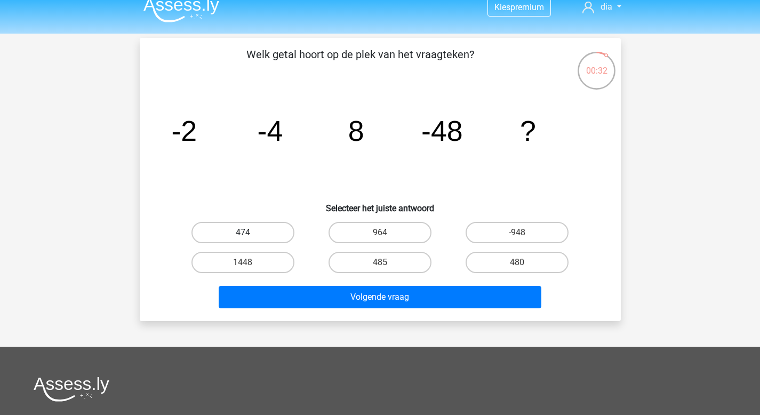
click at [263, 231] on label "474" at bounding box center [242, 232] width 103 height 21
click at [250, 233] on input "474" at bounding box center [246, 236] width 7 height 7
radio input "true"
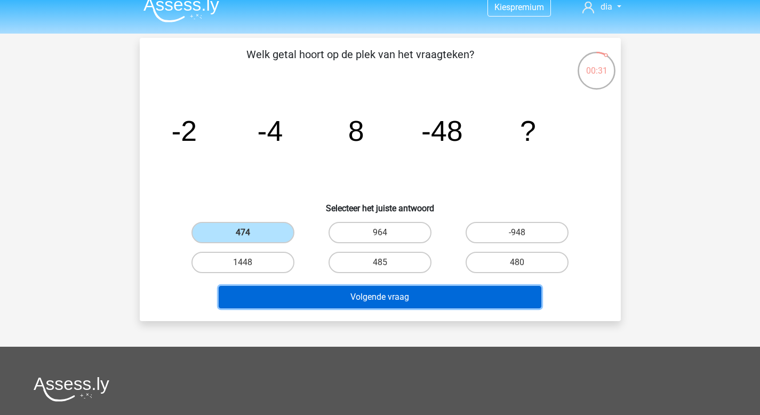
click at [312, 297] on button "Volgende vraag" at bounding box center [380, 297] width 323 height 22
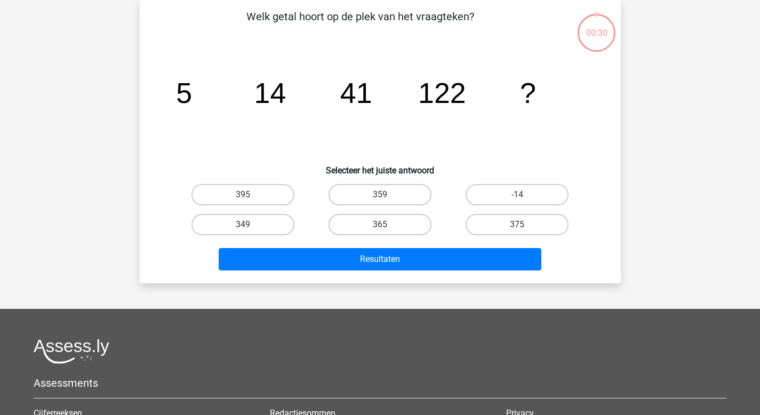
scroll to position [0, 0]
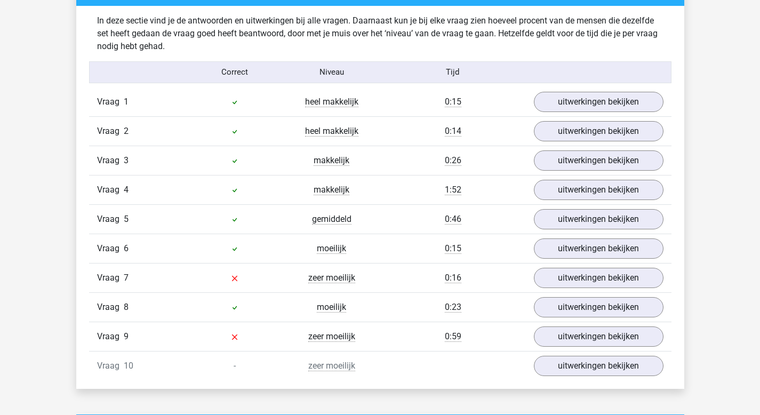
scroll to position [834, 0]
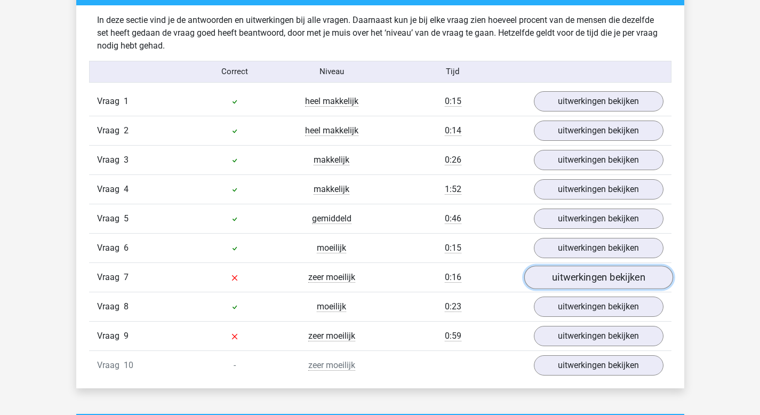
click at [573, 278] on link "uitwerkingen bekijken" at bounding box center [598, 277] width 149 height 23
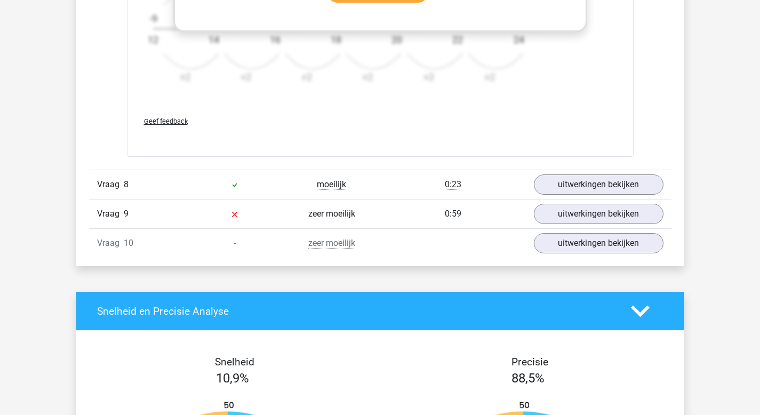
scroll to position [1612, 0]
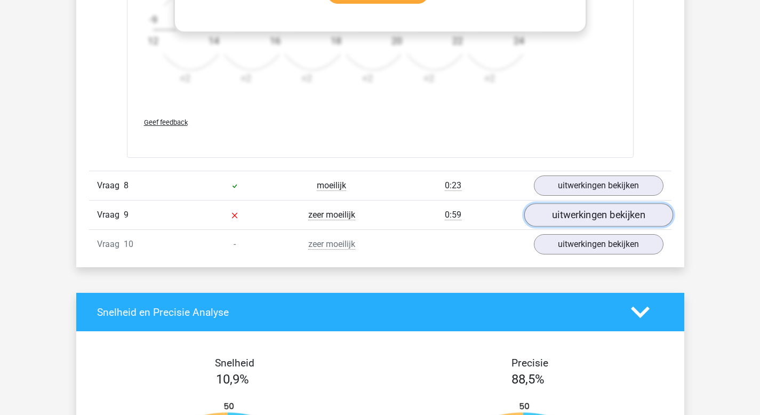
click at [582, 214] on link "uitwerkingen bekijken" at bounding box center [598, 215] width 149 height 23
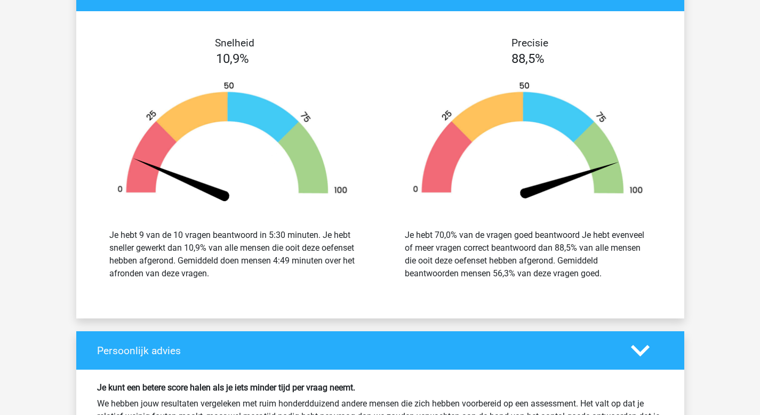
scroll to position [2591, 0]
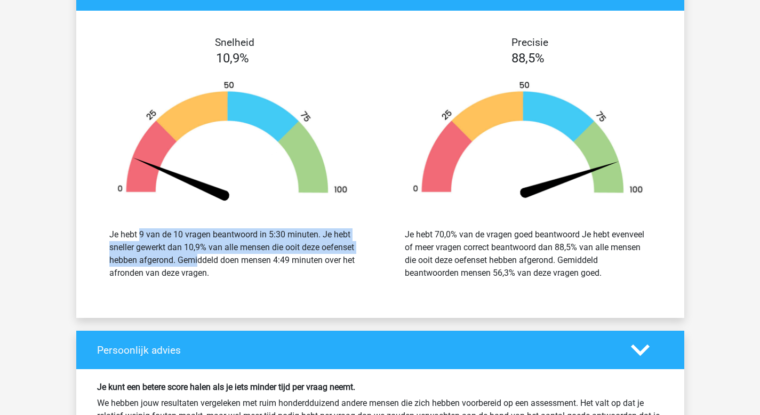
drag, startPoint x: 108, startPoint y: 236, endPoint x: 170, endPoint y: 265, distance: 68.5
click at [170, 265] on div "Je hebt 9 van de 10 vragen beantwoord in 5:30 minuten. Je hebt sneller gewerkt …" at bounding box center [232, 253] width 262 height 51
click at [170, 265] on div "Je hebt 9 van de 10 vragen beantwoord in 5:30 minuten. Je hebt sneller gewerkt …" at bounding box center [232, 253] width 246 height 51
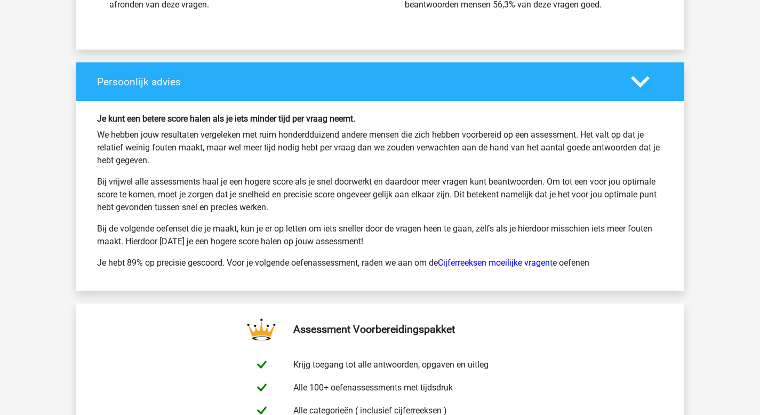
scroll to position [2861, 0]
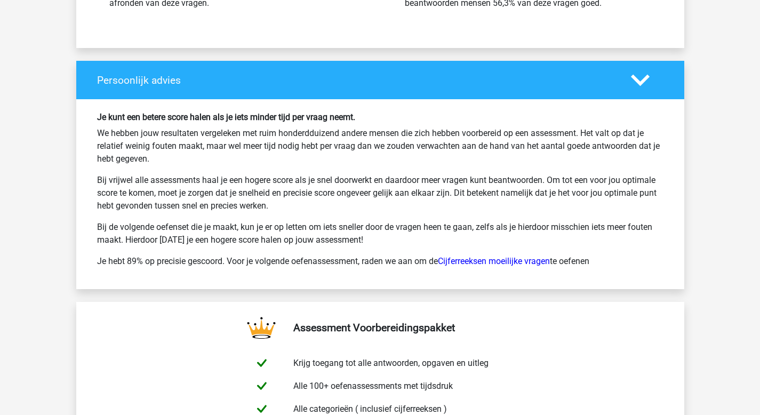
click at [282, 277] on div "Je kunt een betere score halen als je iets minder tijd per vraag neemt. We hebb…" at bounding box center [380, 193] width 608 height 189
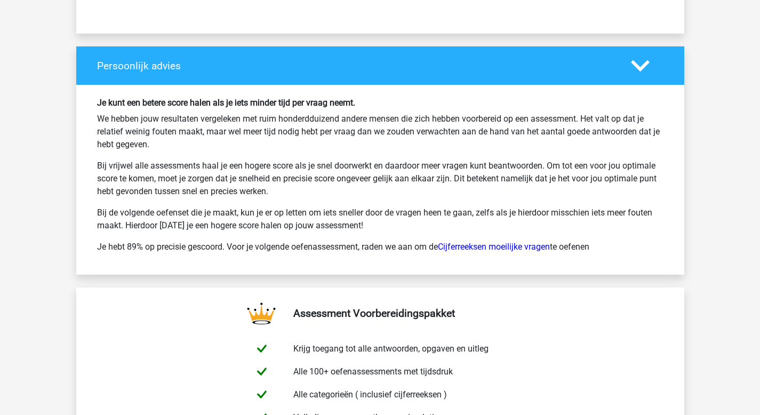
scroll to position [2876, 0]
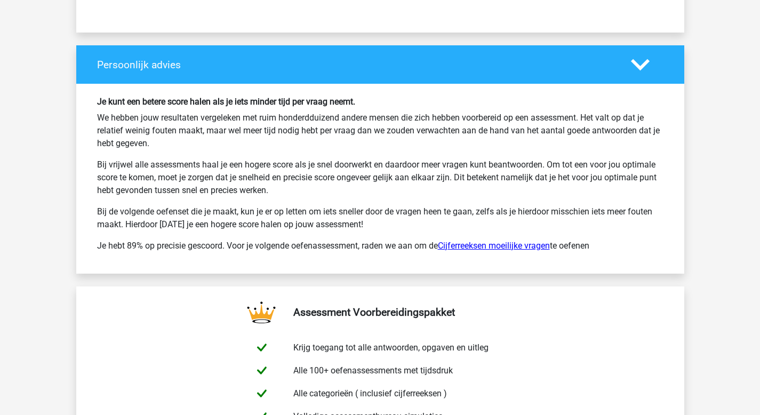
click at [500, 247] on link "Cijferreeksen moeilijke vragen" at bounding box center [494, 246] width 112 height 10
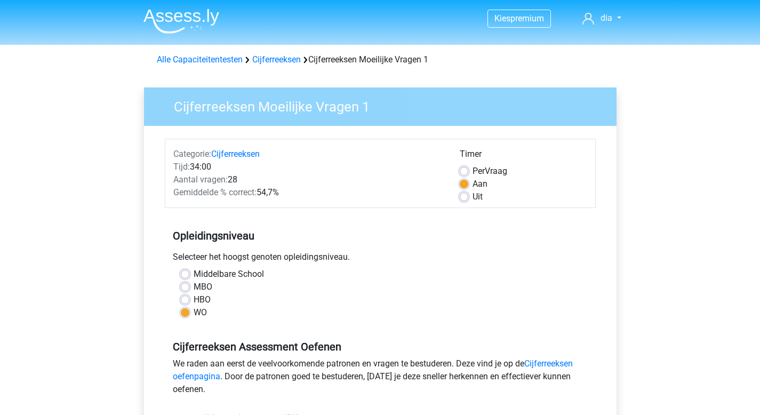
click at [189, 19] on img at bounding box center [181, 21] width 76 height 25
